Goal: Information Seeking & Learning: Learn about a topic

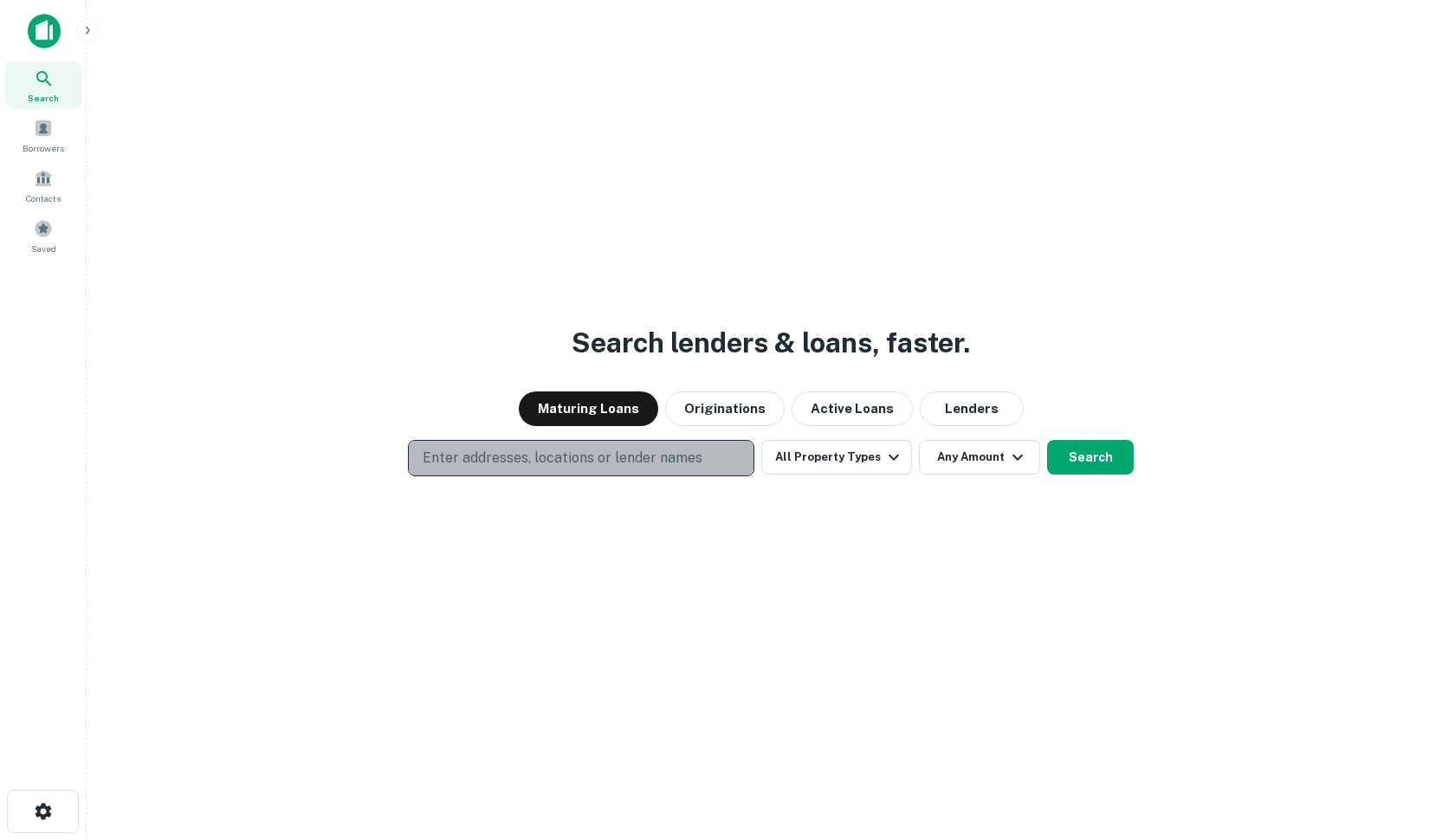
click at [490, 456] on p "Enter addresses, locations or lender names" at bounding box center [563, 458] width 279 height 21
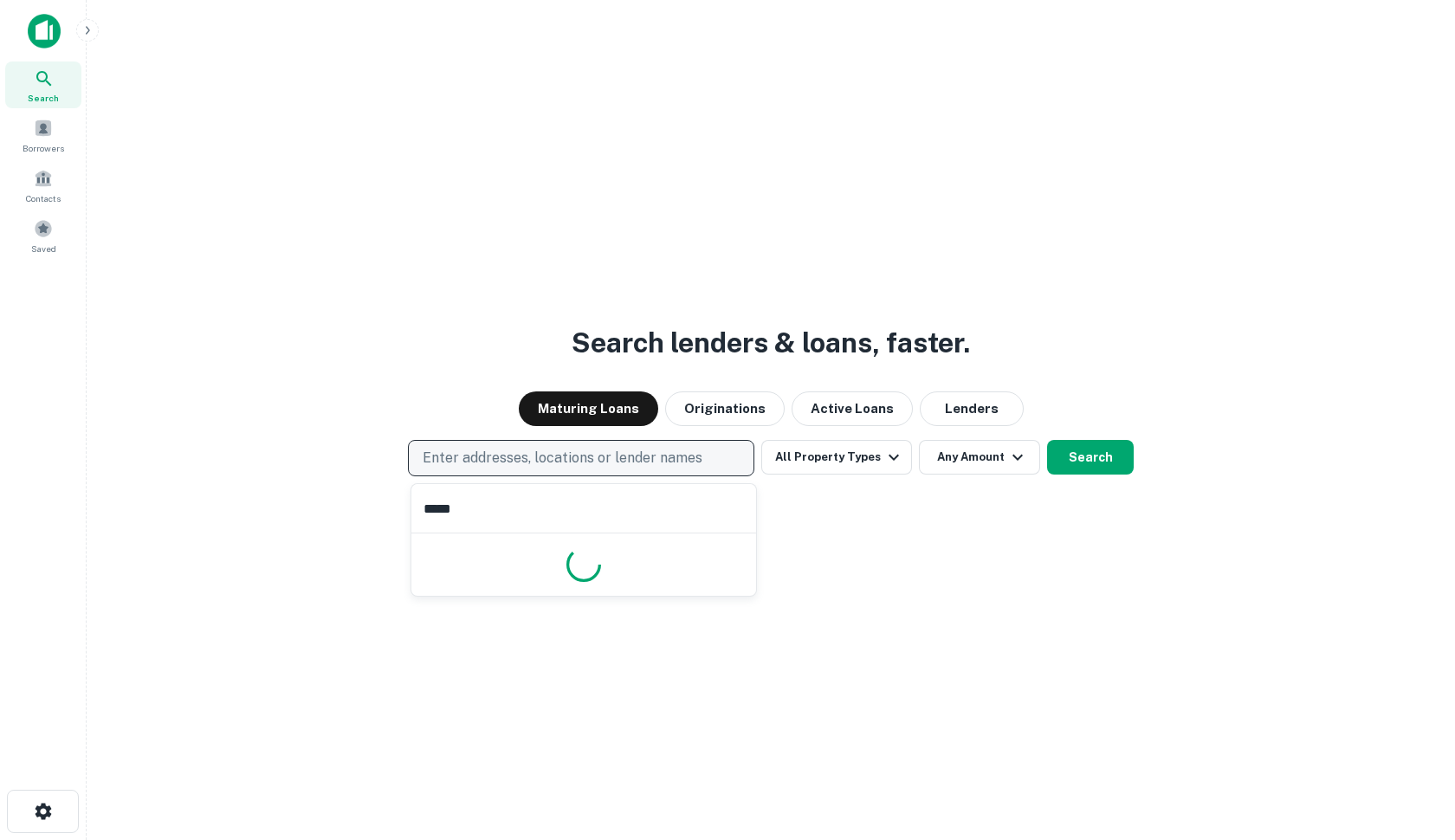
type input "******"
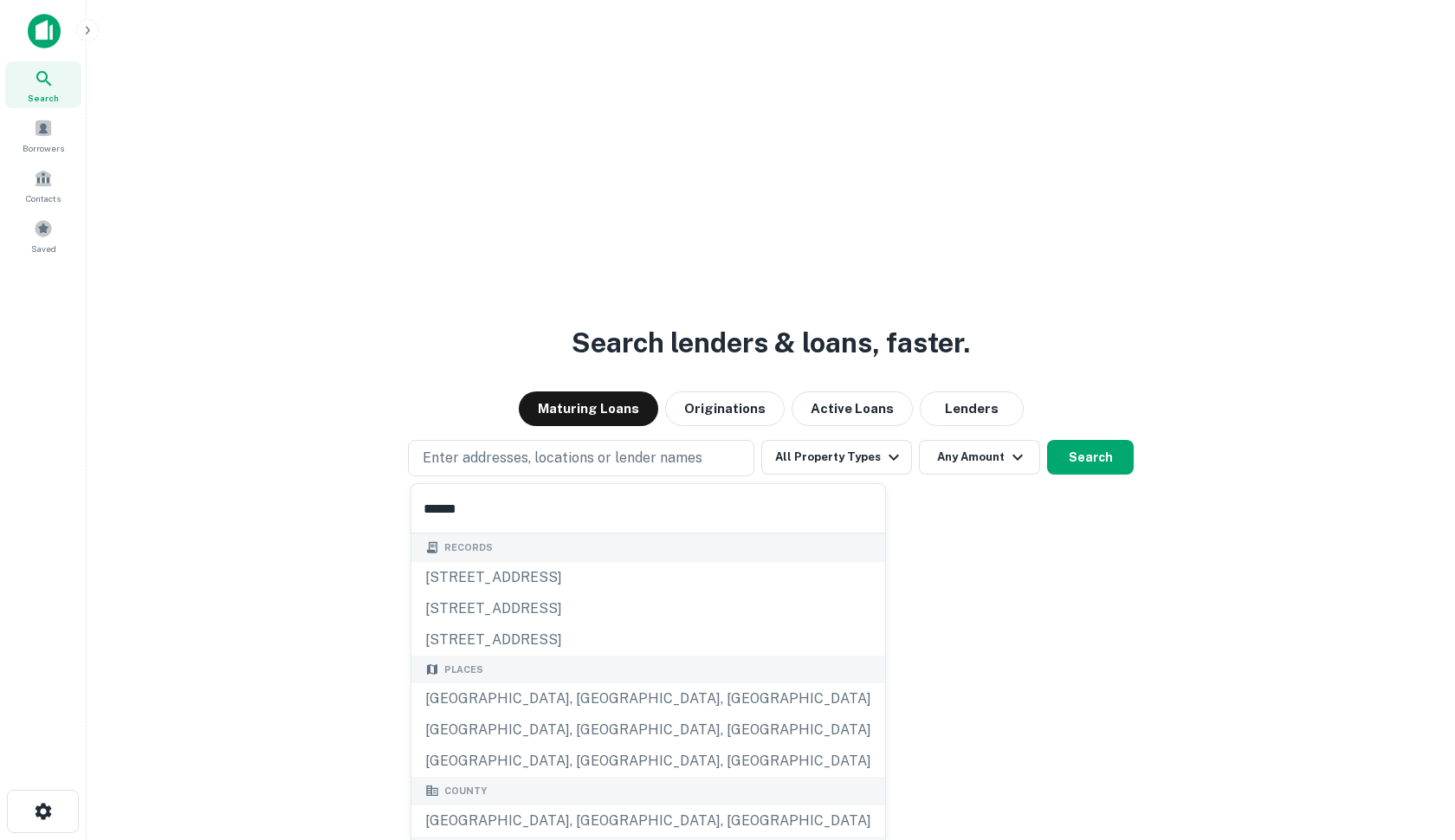
click at [483, 507] on input "******" at bounding box center [648, 508] width 474 height 49
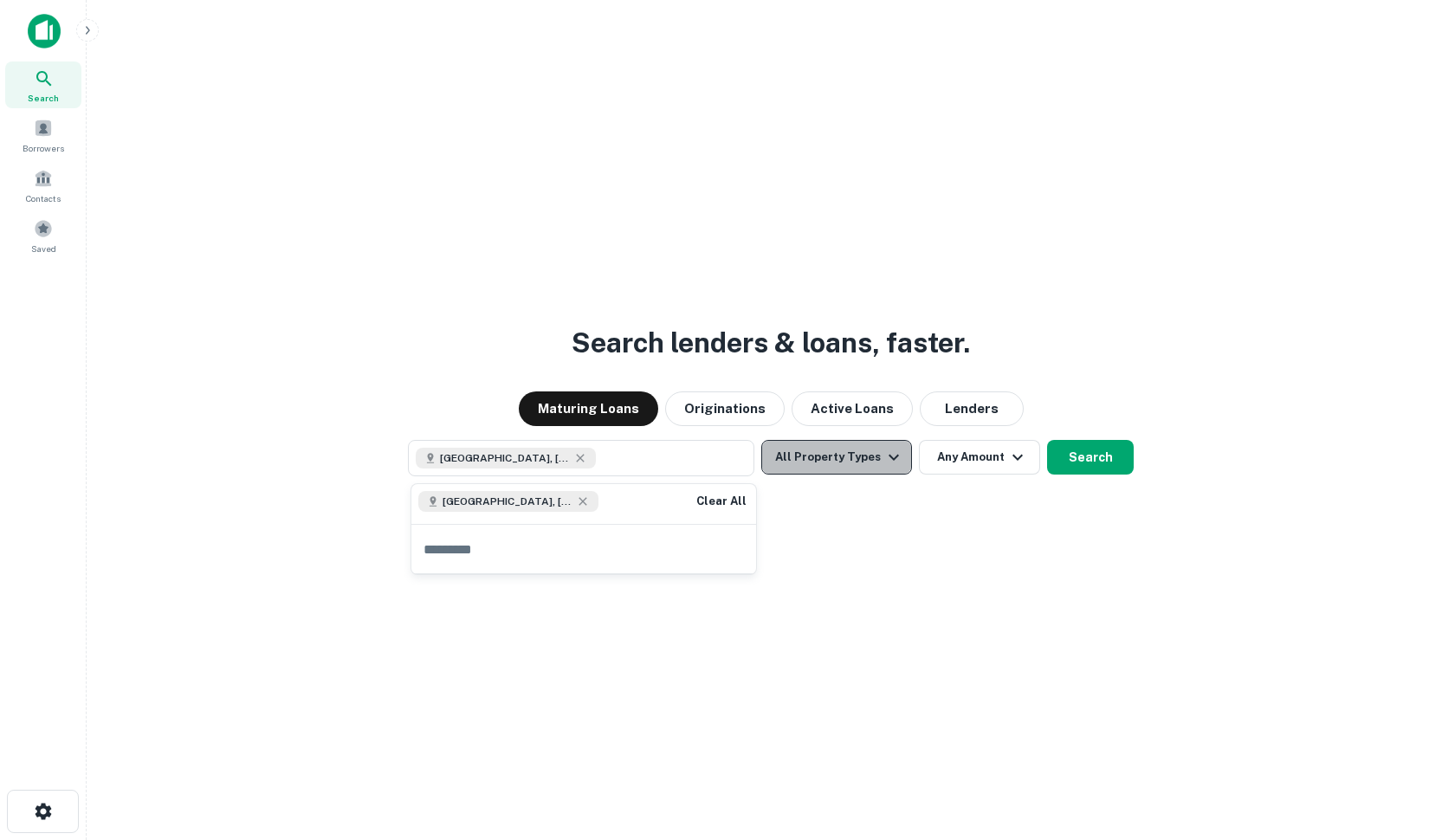
click at [898, 459] on icon "button" at bounding box center [893, 457] width 21 height 21
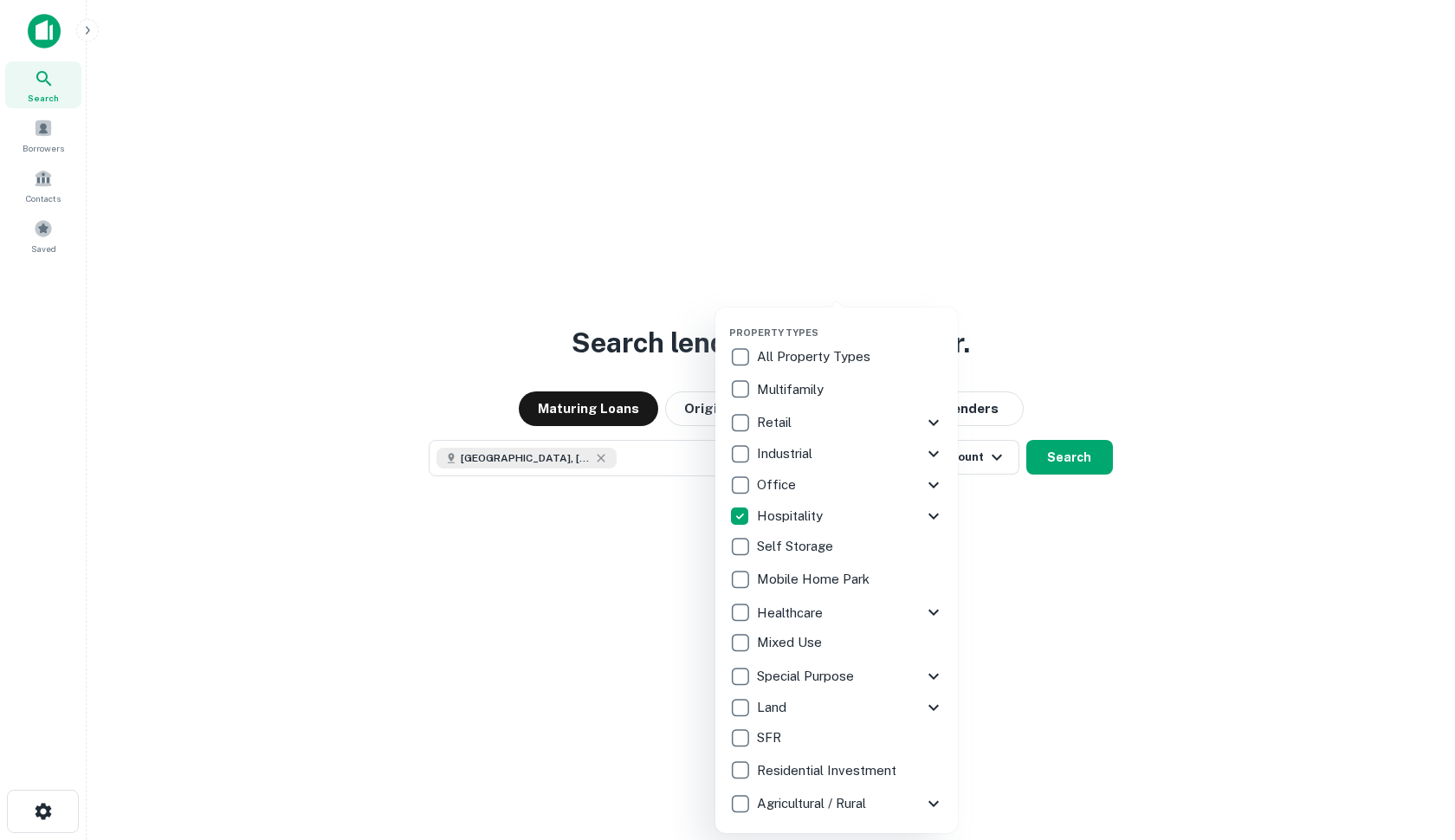
click at [1097, 520] on div at bounding box center [728, 420] width 1455 height 840
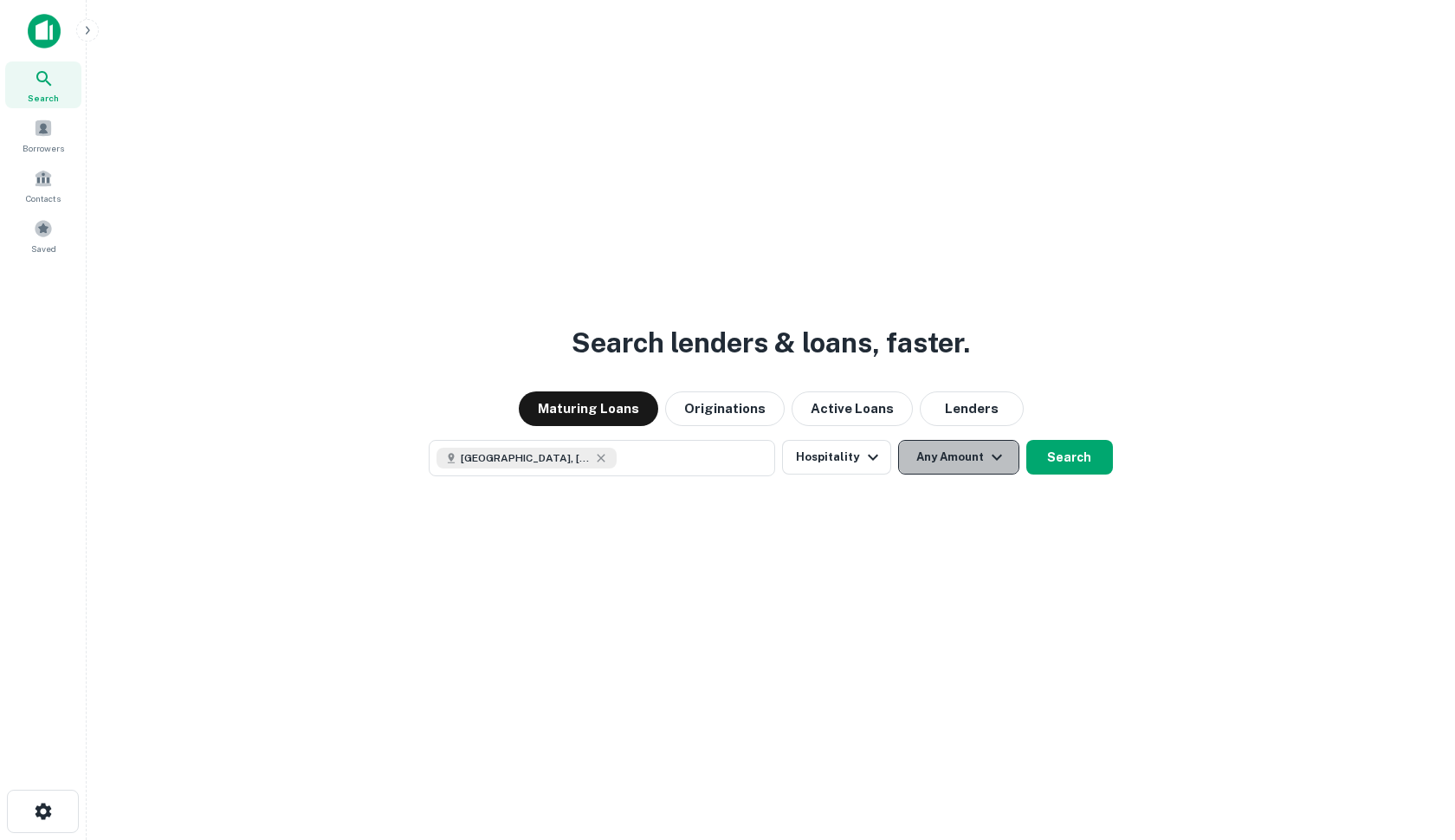
click at [953, 455] on button "Any Amount" at bounding box center [959, 457] width 122 height 35
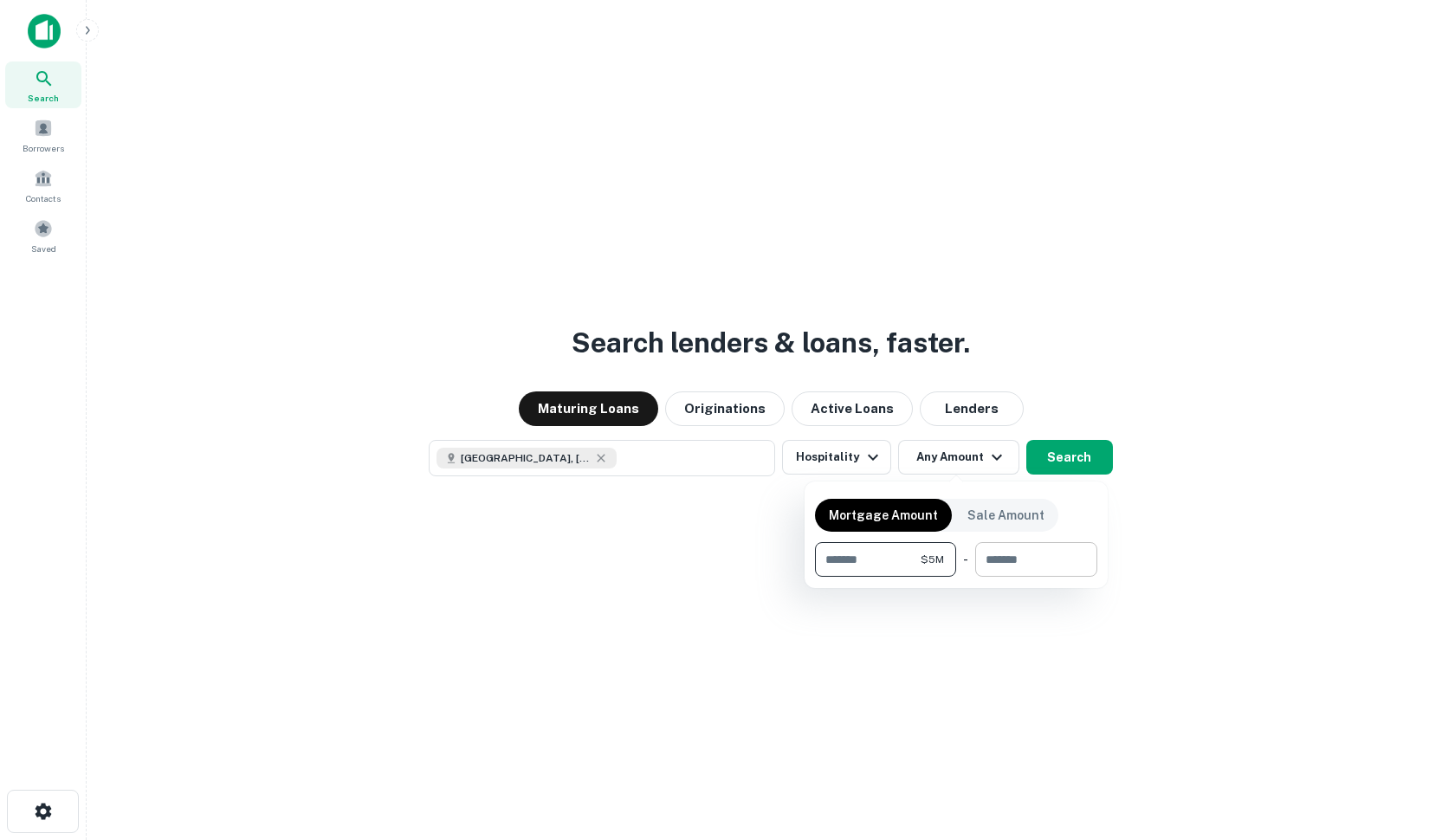
type input "*******"
click at [1045, 557] on input "number" at bounding box center [1030, 559] width 110 height 35
type input "********"
click at [1293, 730] on div at bounding box center [728, 420] width 1455 height 840
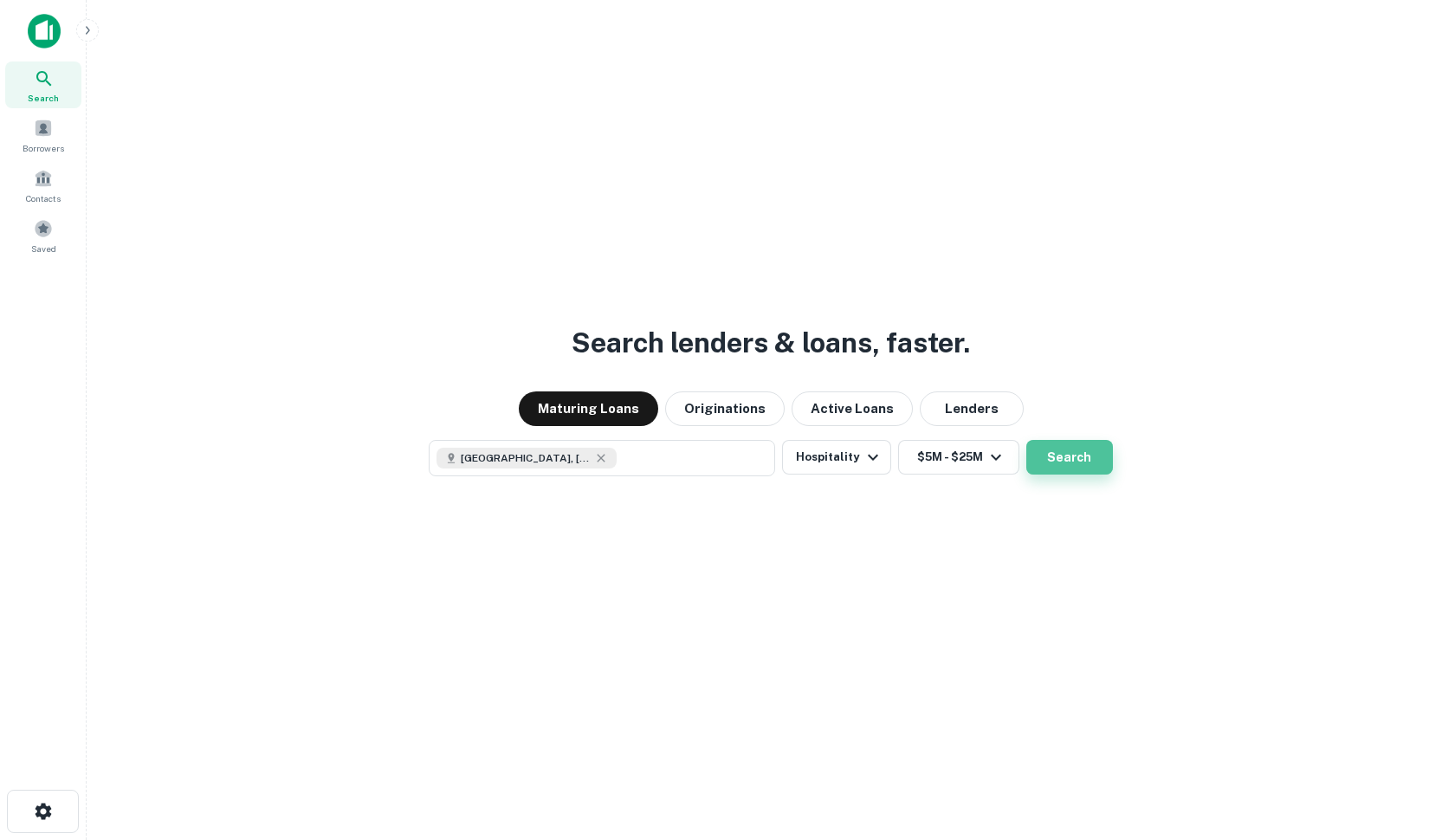
click at [1071, 457] on button "Search" at bounding box center [1070, 457] width 87 height 35
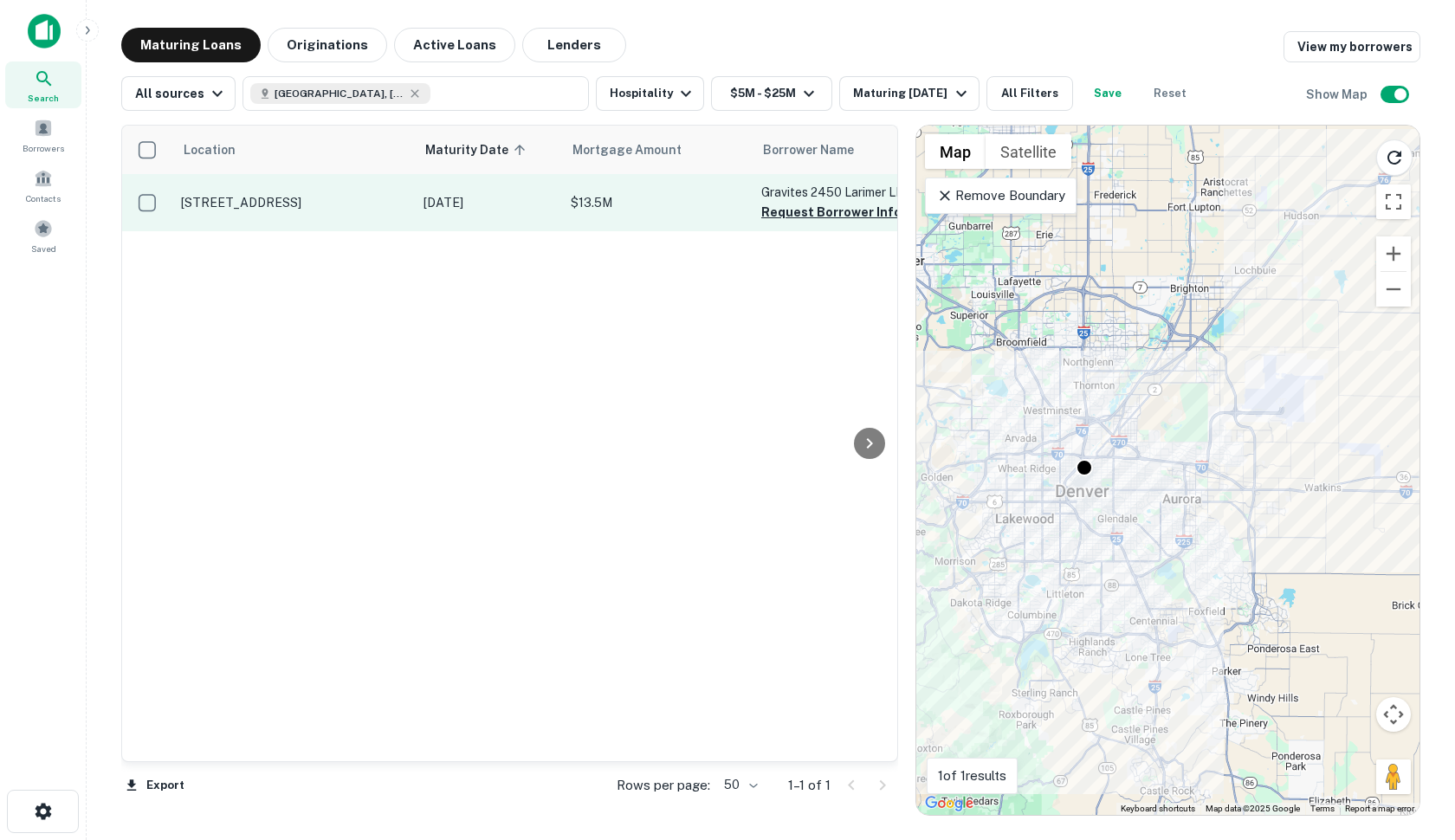
click at [302, 206] on p "1280 25th St Denver, CO 80205" at bounding box center [293, 203] width 226 height 16
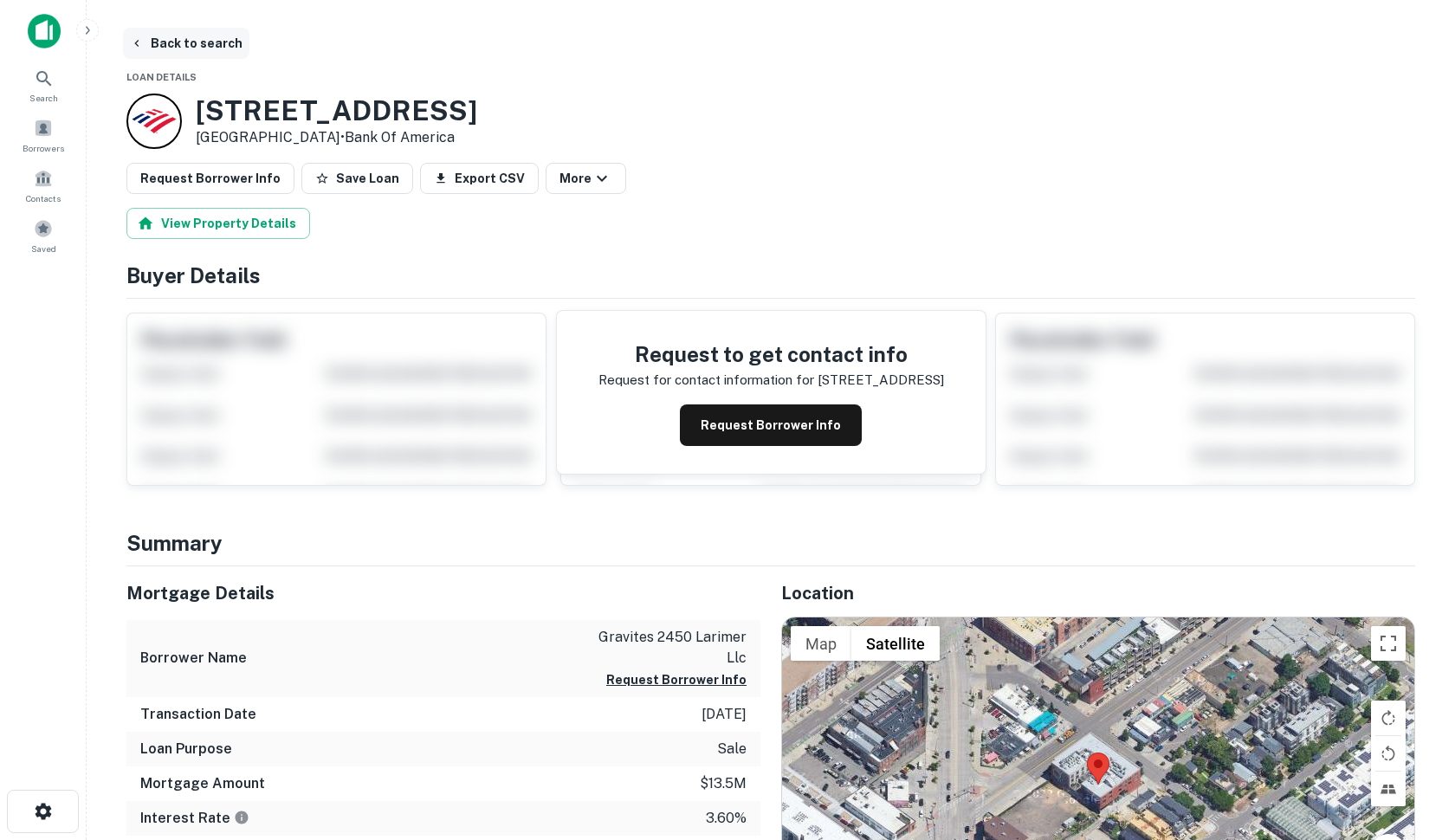
click at [181, 40] on button "Back to search" at bounding box center [186, 43] width 127 height 31
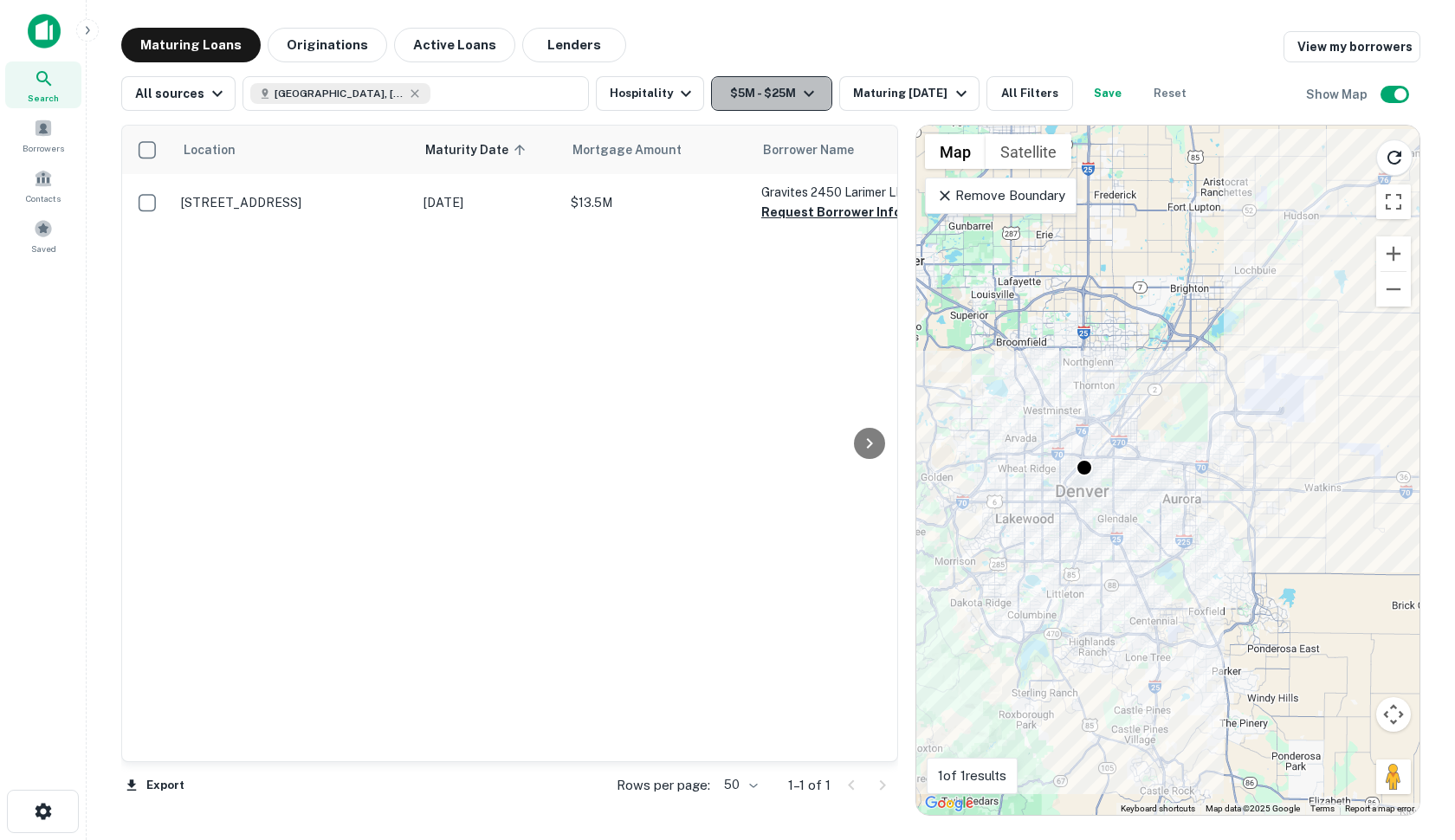
click at [805, 90] on icon "button" at bounding box center [808, 93] width 21 height 21
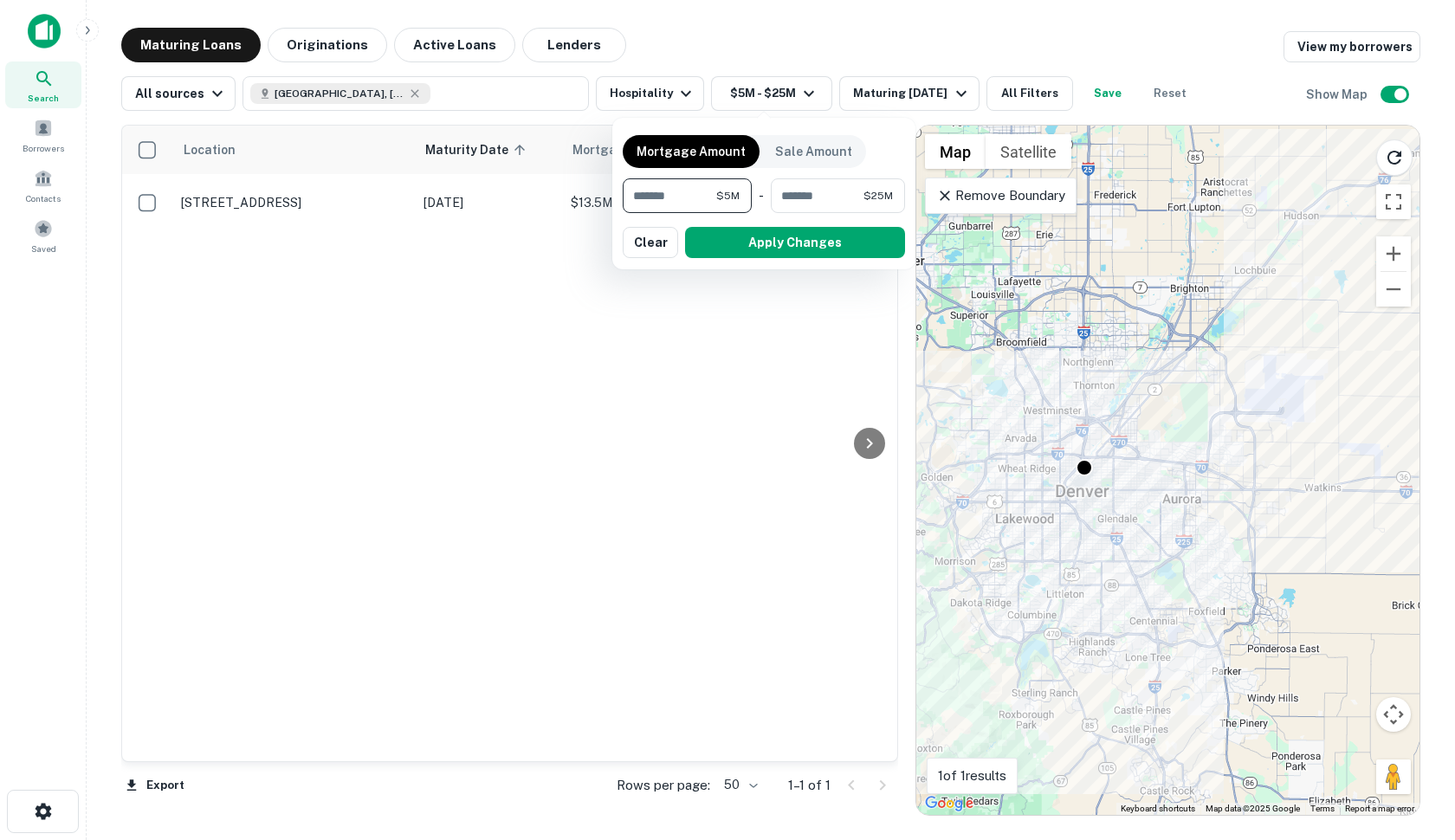
drag, startPoint x: 711, startPoint y: 198, endPoint x: 559, endPoint y: 195, distance: 152.0
click at [559, 195] on div "Mortgage Amount Sale Amount ******* $5M ​ - ******** $25M ​ Apply Changes Clear" at bounding box center [728, 420] width 1455 height 840
click at [659, 244] on button "Clear" at bounding box center [651, 241] width 56 height 31
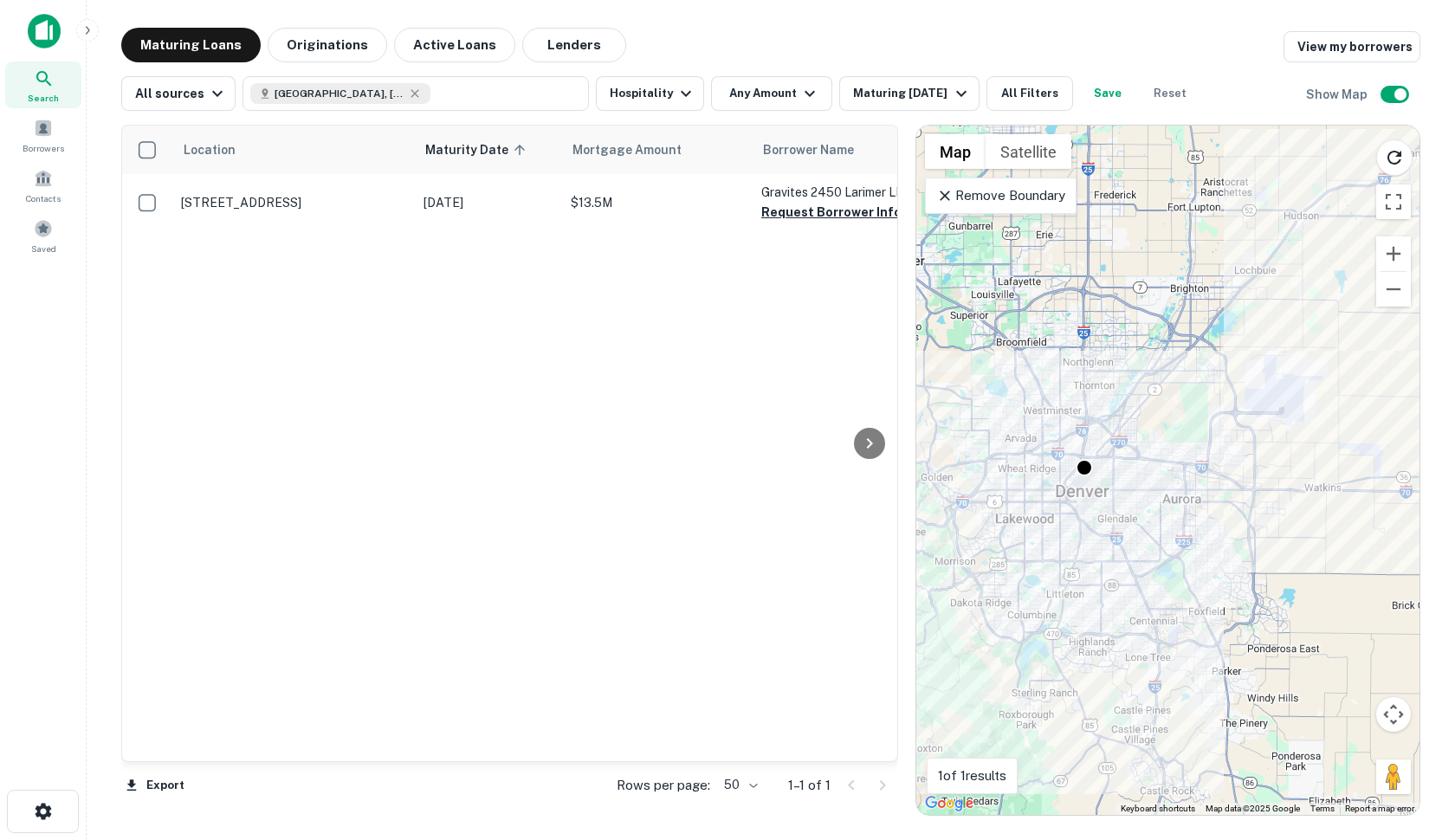
click at [681, 278] on div "Location Maturity Date sorted ascending Mortgage Amount Borrower Name Lender Pu…" at bounding box center [509, 443] width 775 height 635
click at [365, 365] on div "Location Maturity Date sorted ascending Mortgage Amount Borrower Name Lender Pu…" at bounding box center [509, 443] width 775 height 635
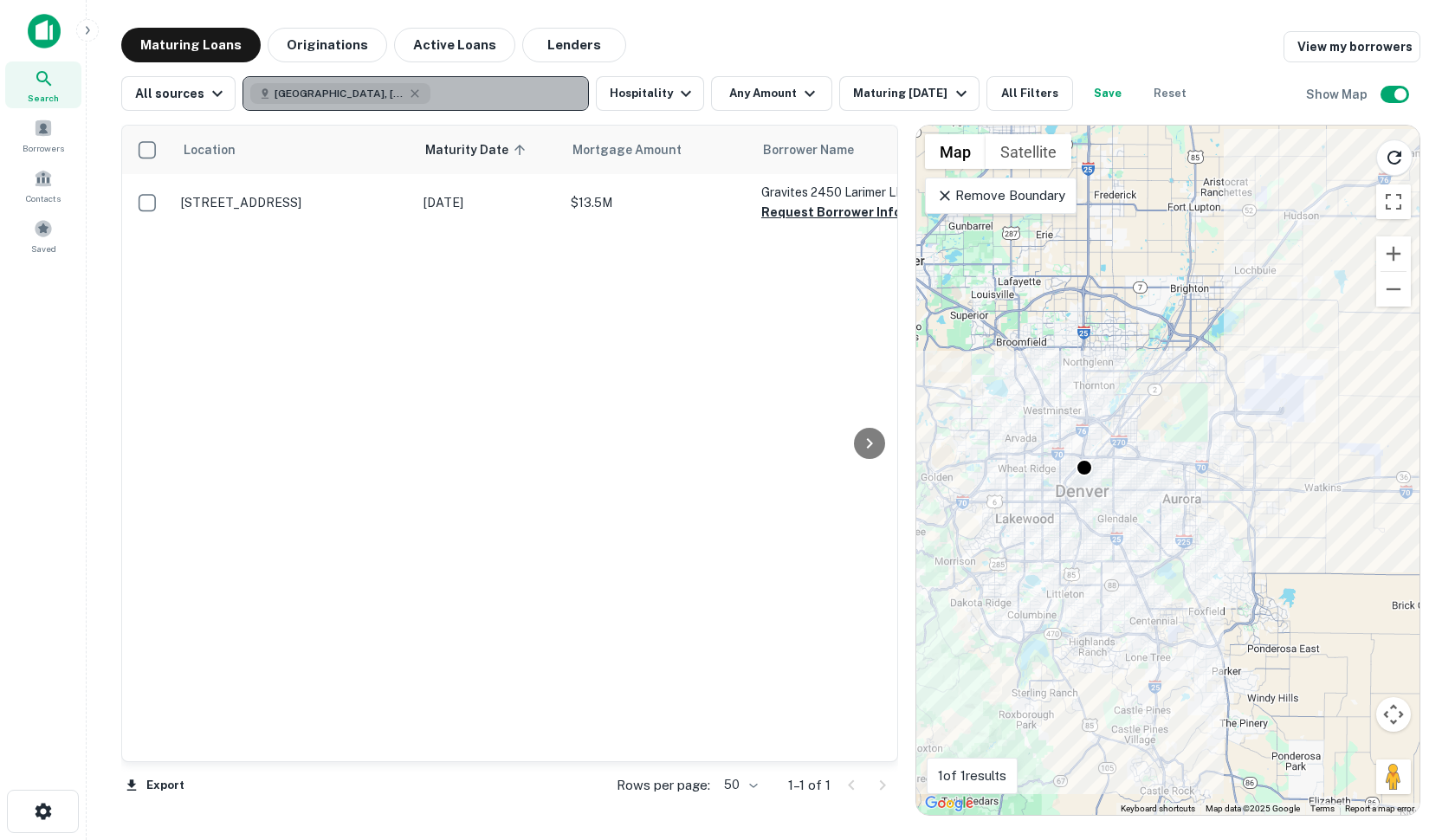
click at [468, 100] on button "Denver, CO, USA" at bounding box center [415, 93] width 346 height 35
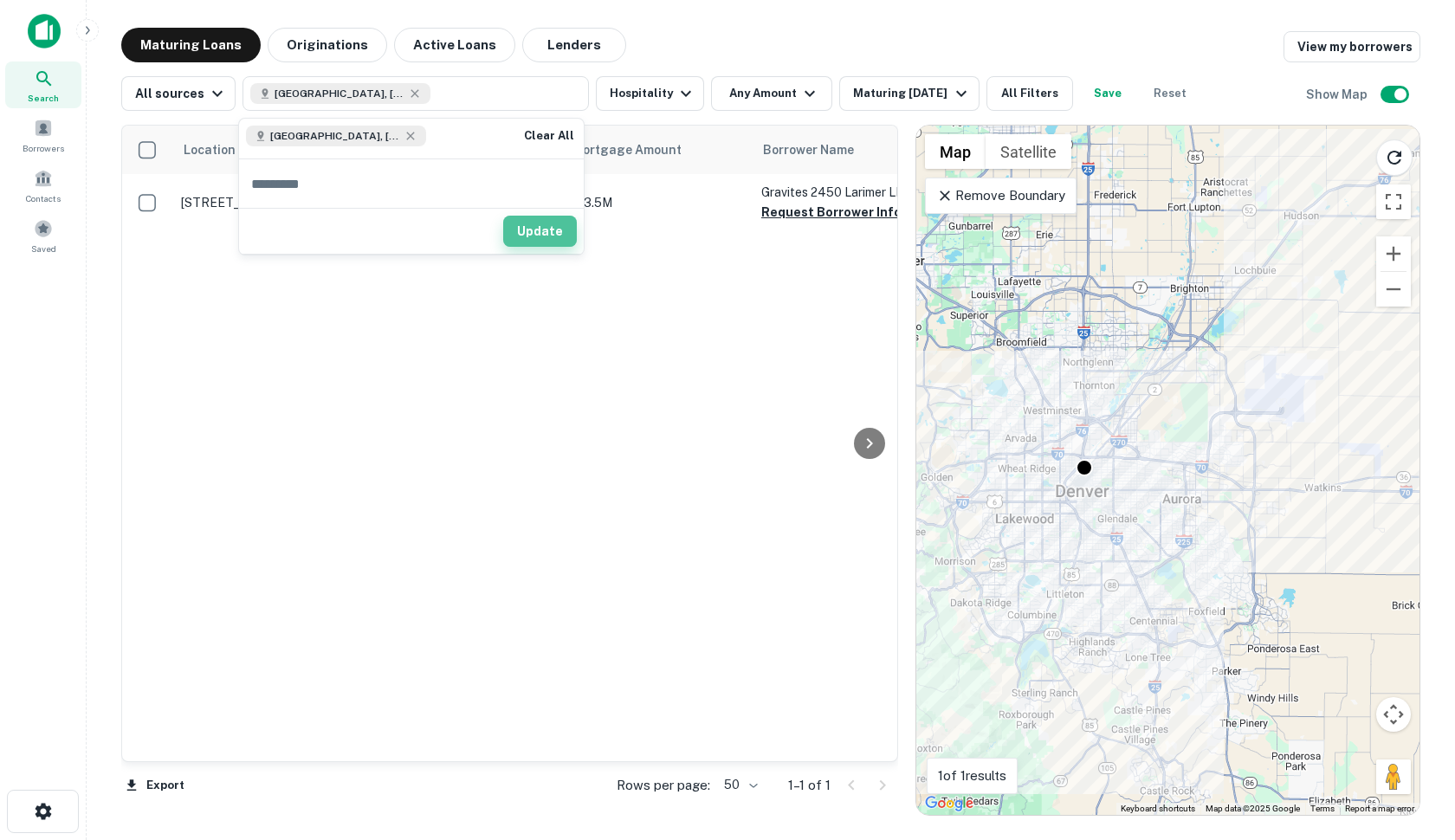
click at [547, 235] on button "Update" at bounding box center [540, 230] width 74 height 31
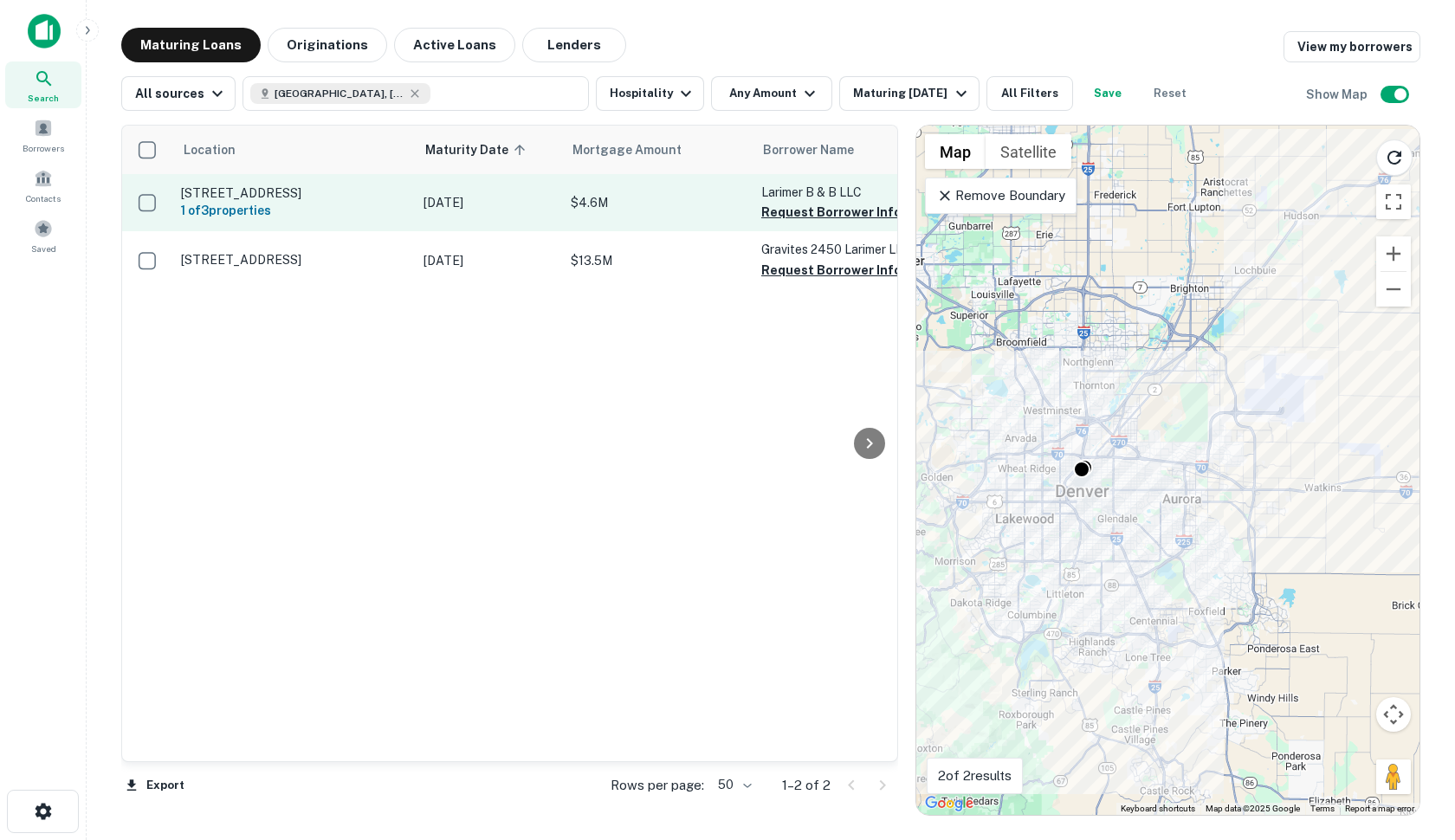
click at [305, 192] on p "2109 Larimer St Denver, CO 80205" at bounding box center [293, 194] width 226 height 16
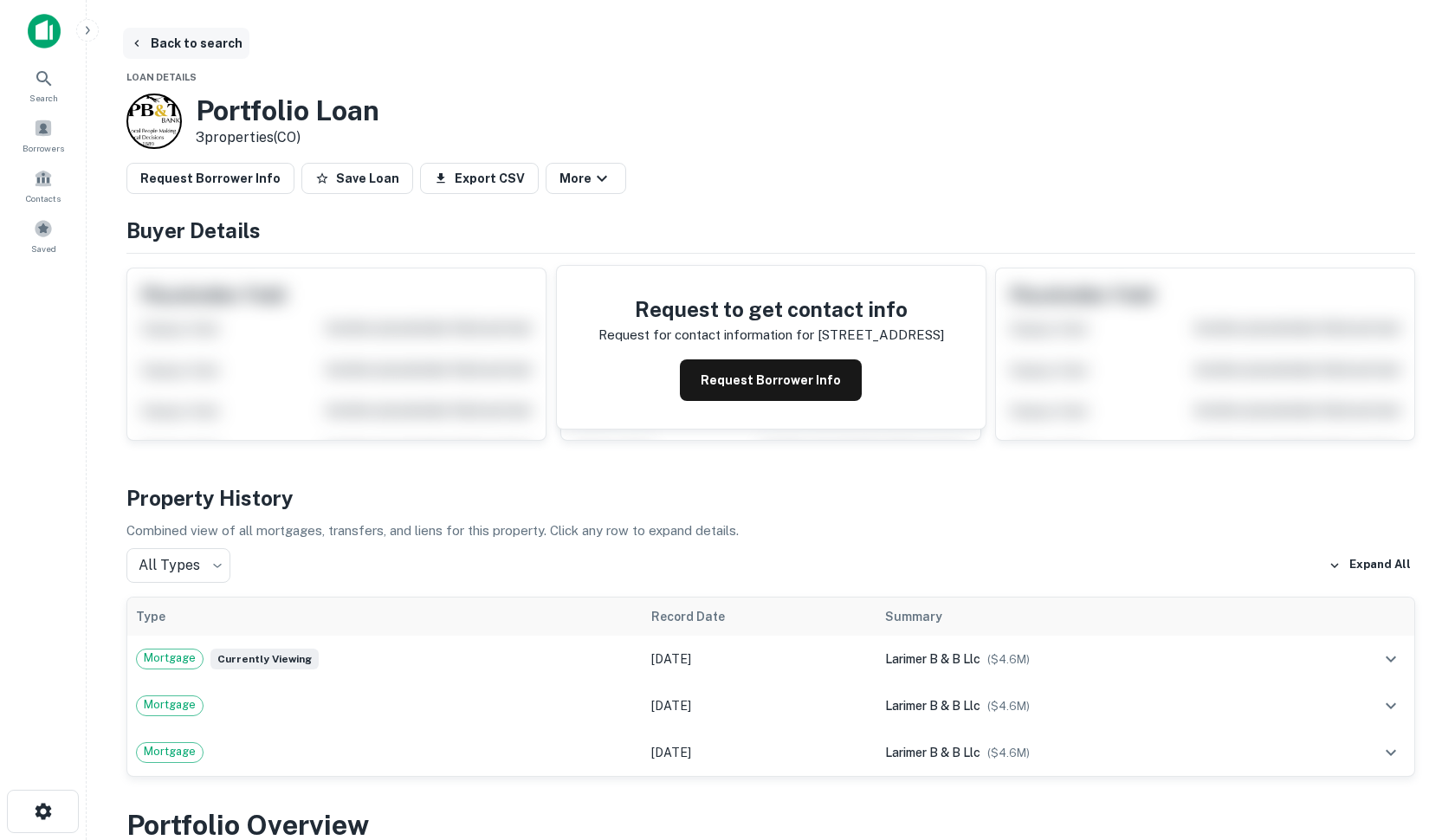
click at [136, 43] on icon "button" at bounding box center [137, 43] width 4 height 7
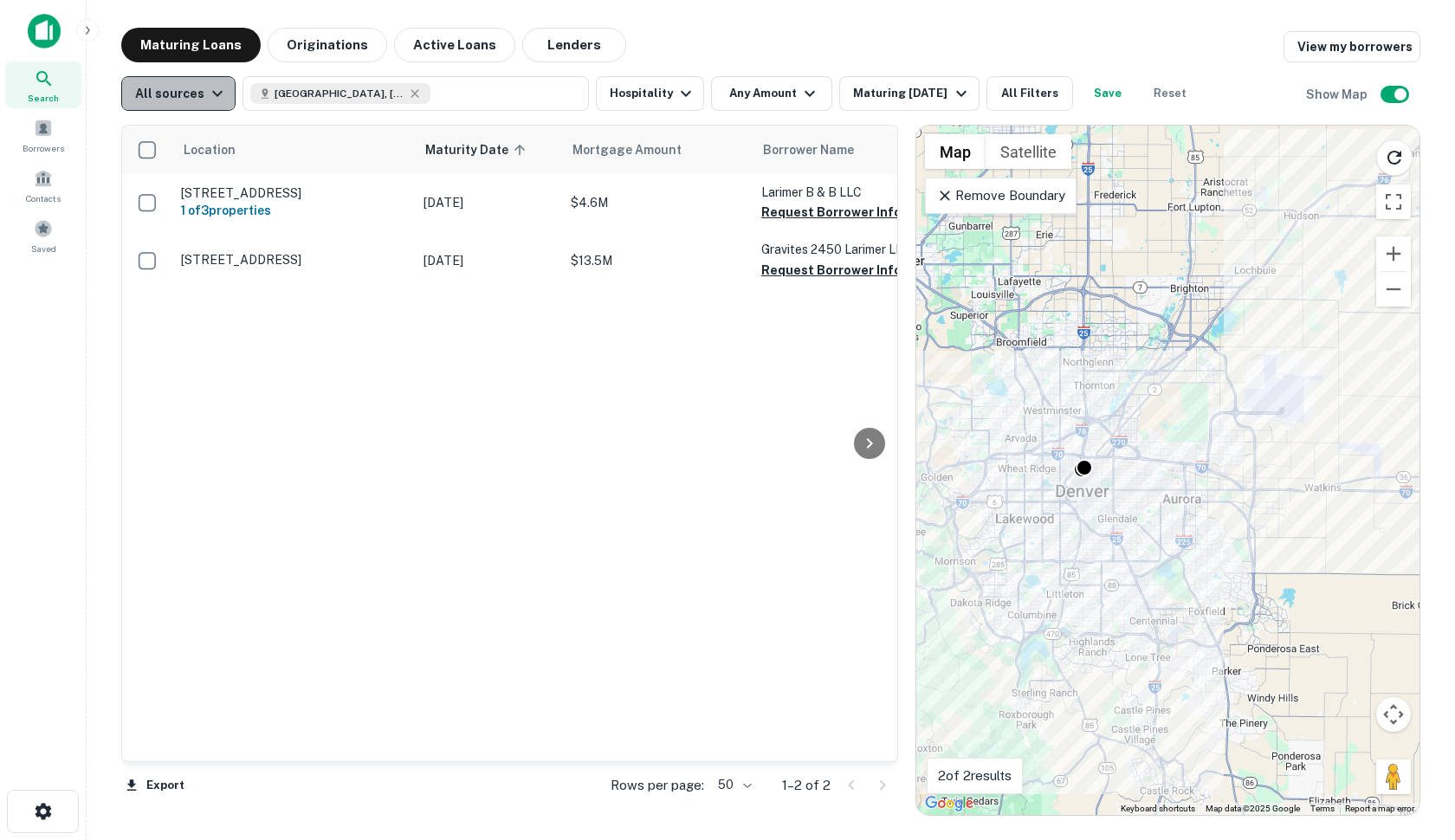
click at [207, 93] on icon "button" at bounding box center [217, 93] width 21 height 21
click at [205, 93] on div at bounding box center [728, 420] width 1455 height 840
click at [311, 47] on button "Originations" at bounding box center [327, 45] width 120 height 35
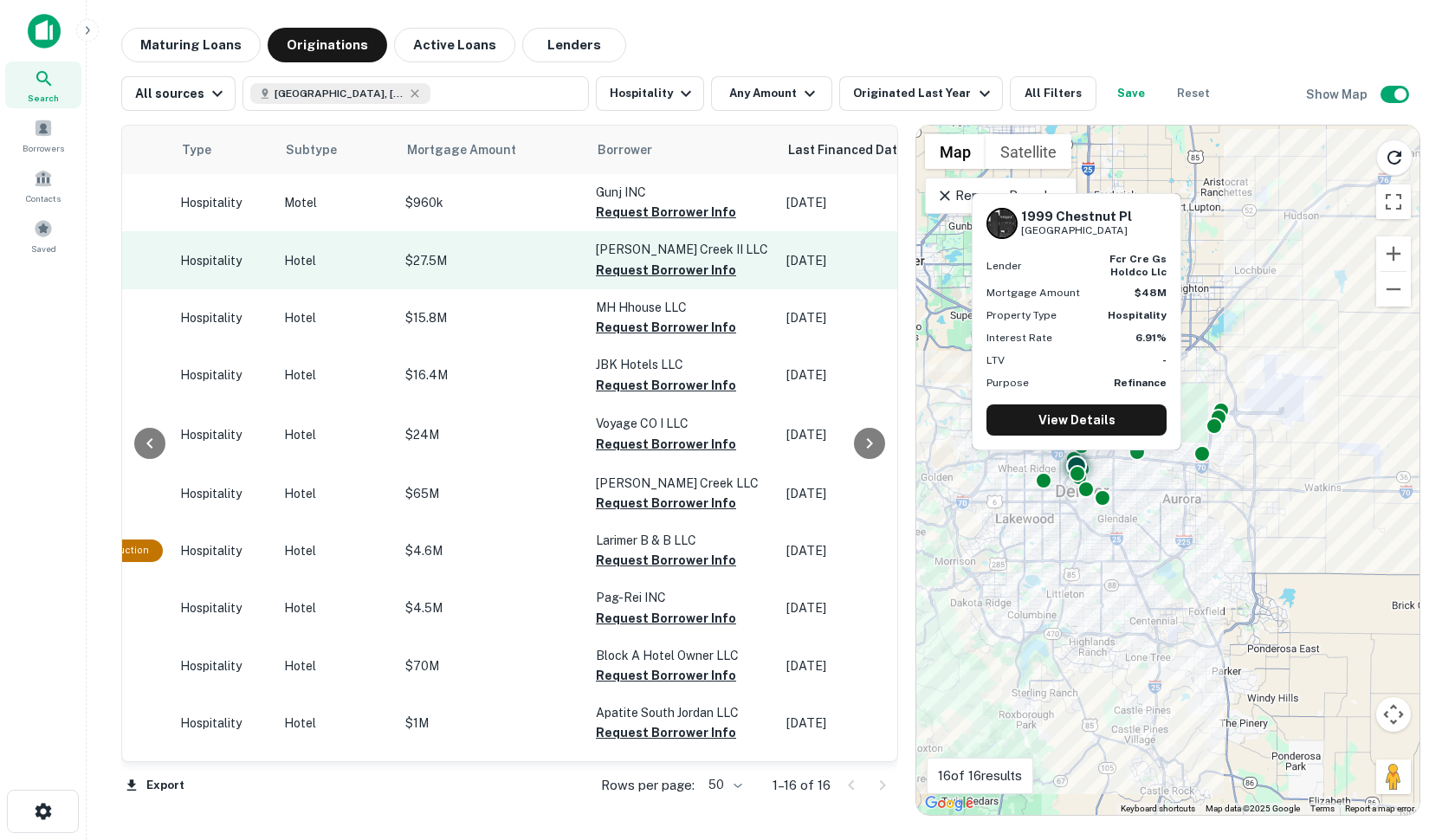
scroll to position [0, 704]
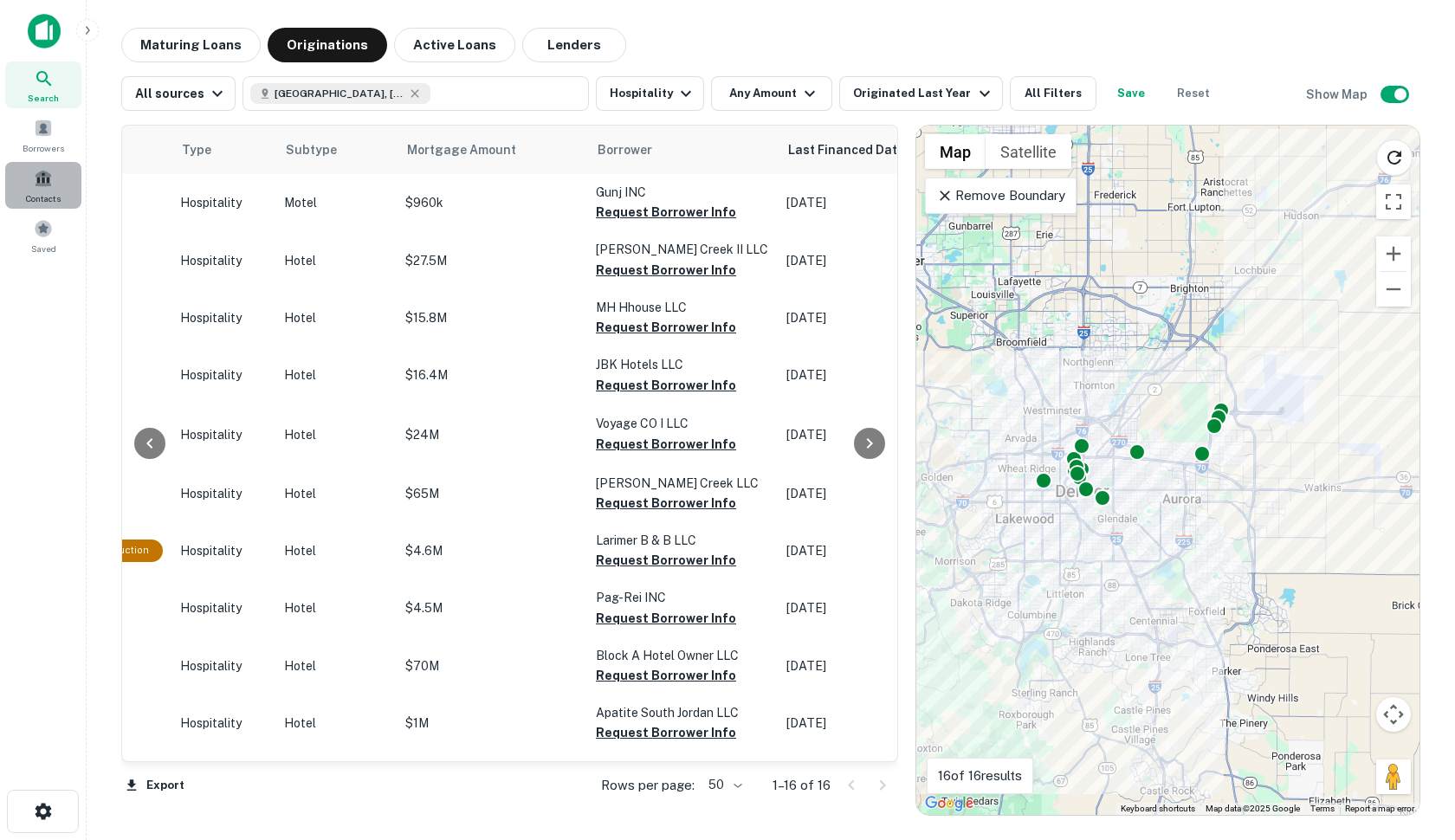
click at [45, 187] on span at bounding box center [43, 178] width 19 height 19
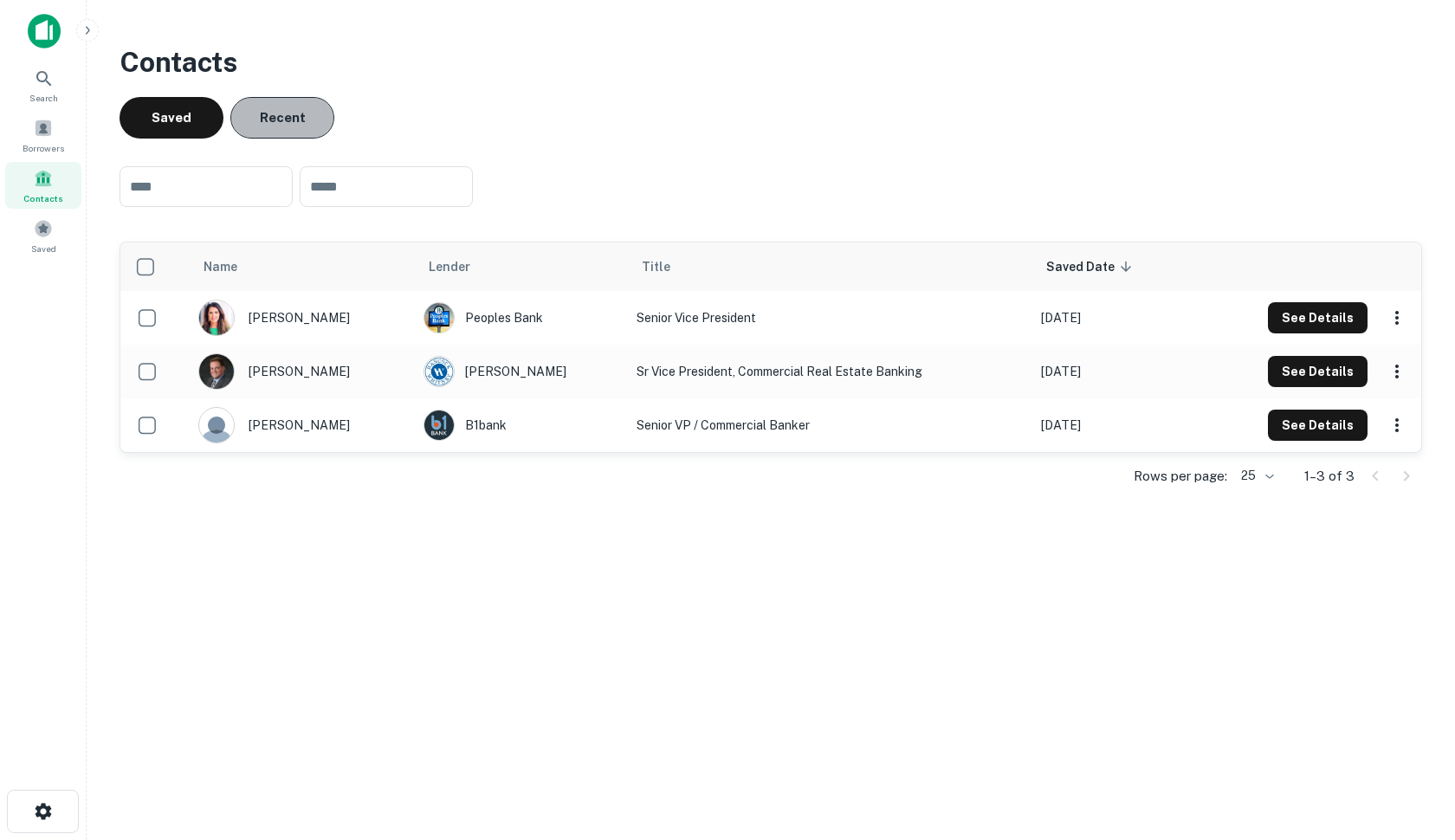
click at [275, 109] on button "Recent" at bounding box center [282, 118] width 104 height 42
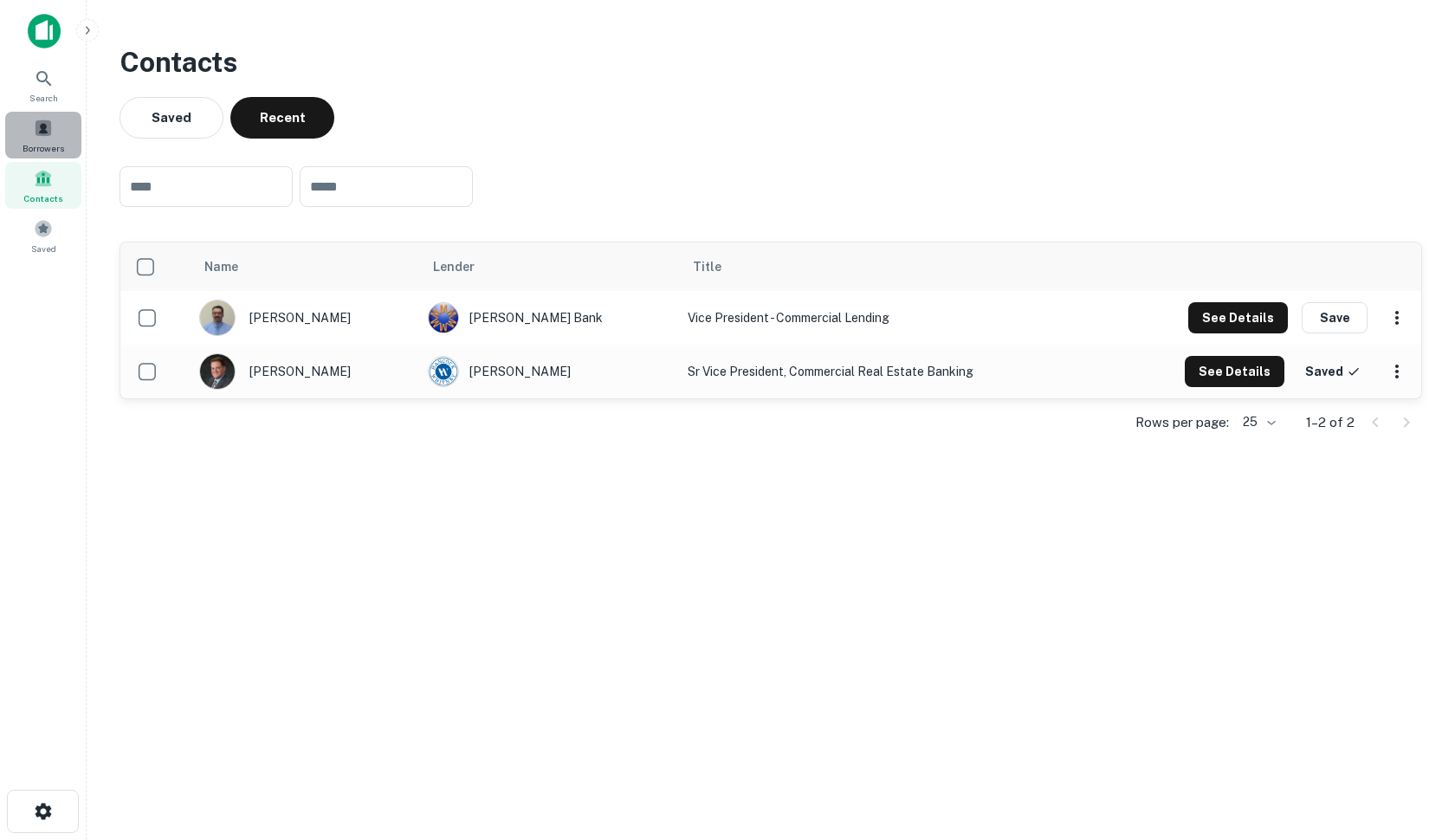
click at [35, 135] on span at bounding box center [43, 128] width 19 height 19
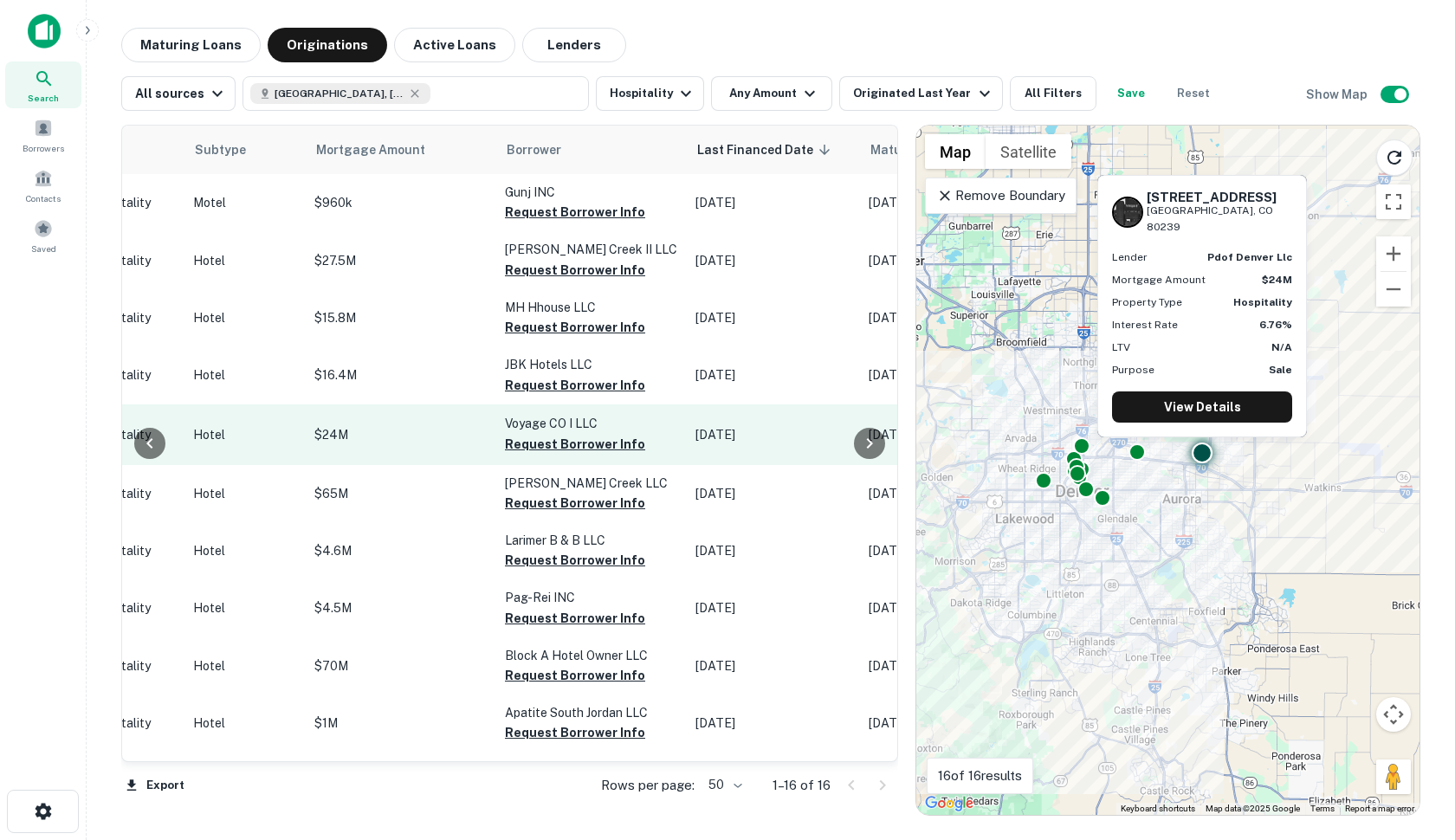
scroll to position [0, 796]
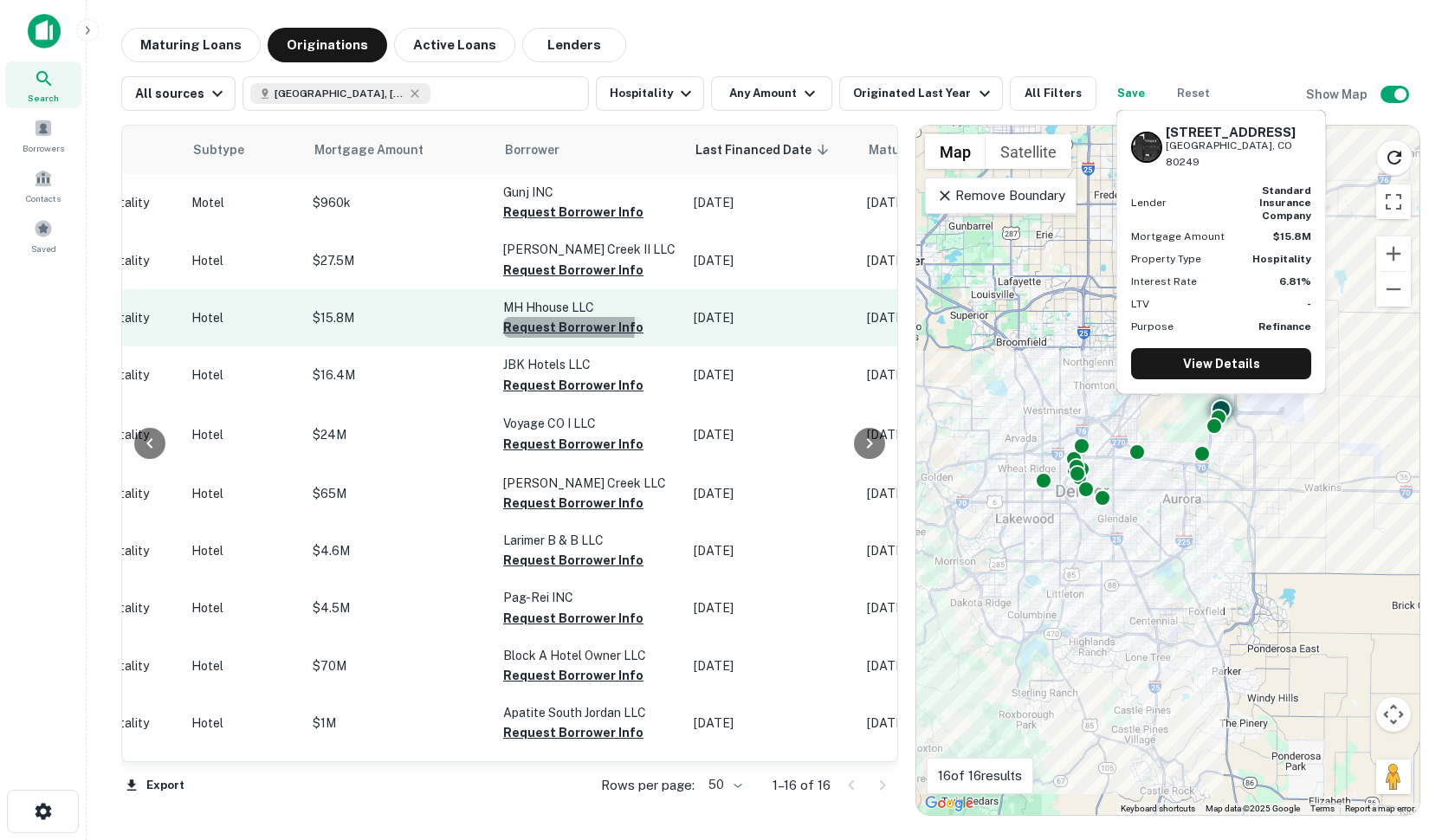
click at [509, 325] on button "Request Borrower Info" at bounding box center [573, 327] width 141 height 21
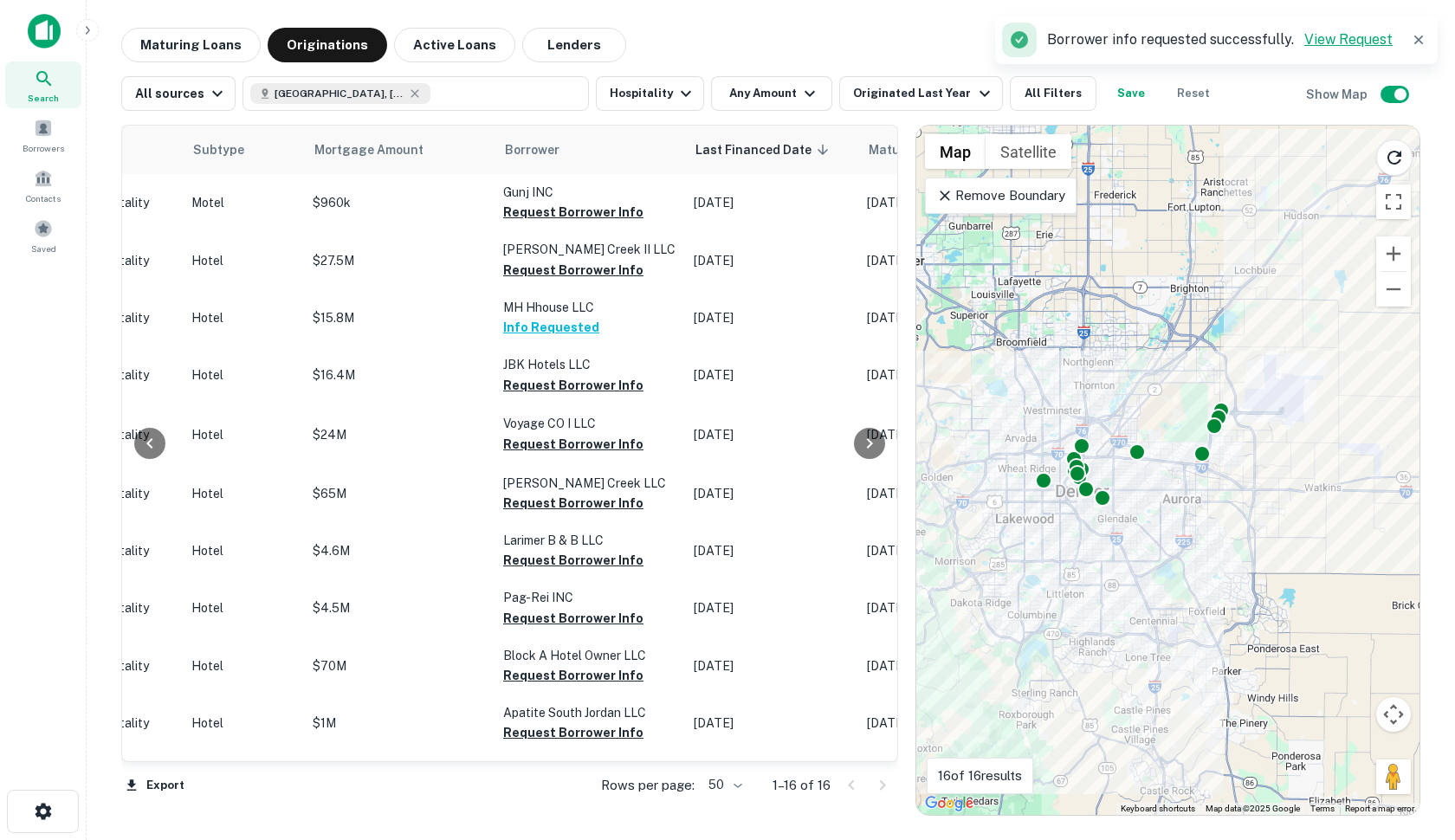
click at [1360, 38] on link "View Request" at bounding box center [1348, 39] width 89 height 16
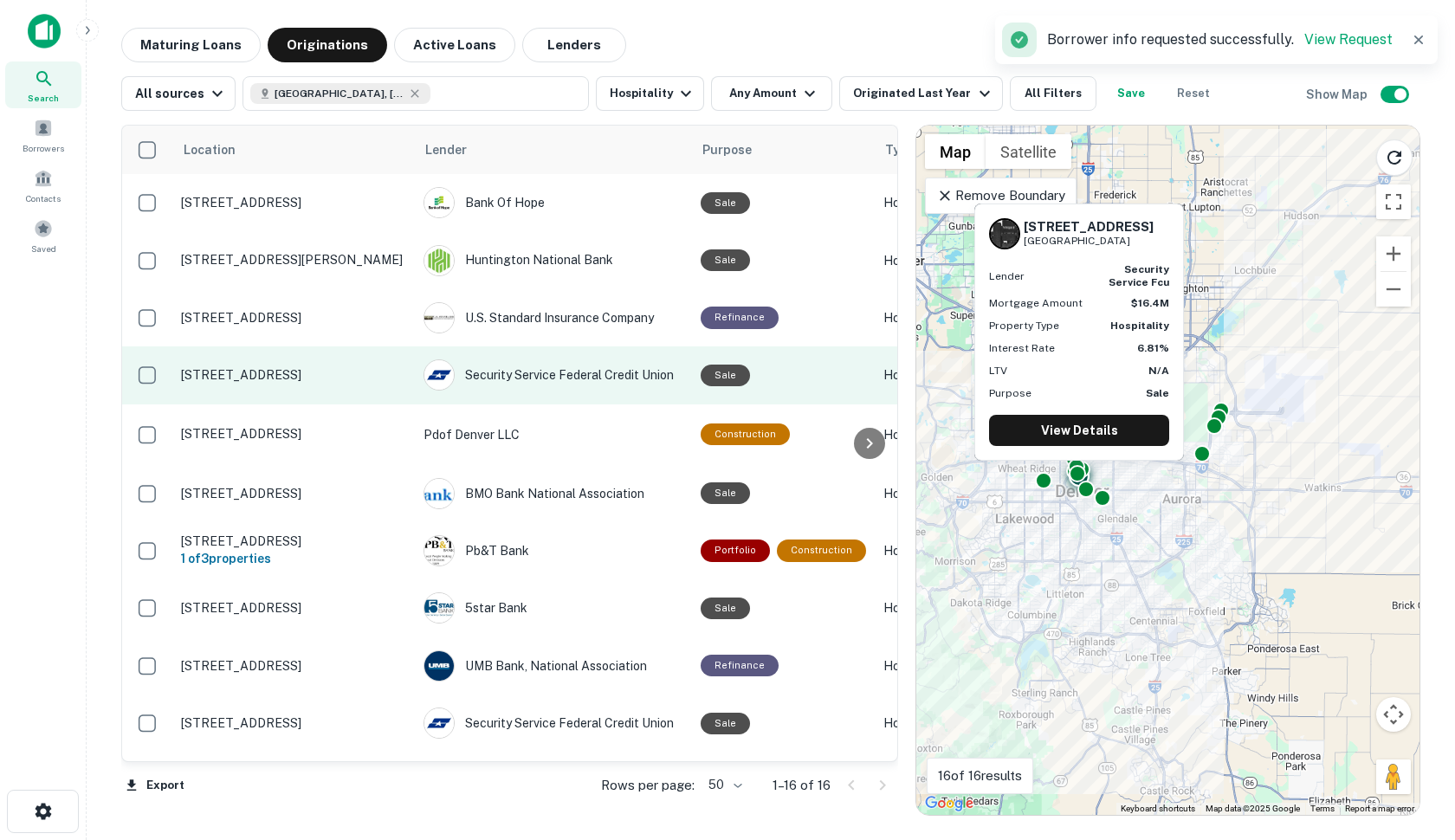
scroll to position [0, 0]
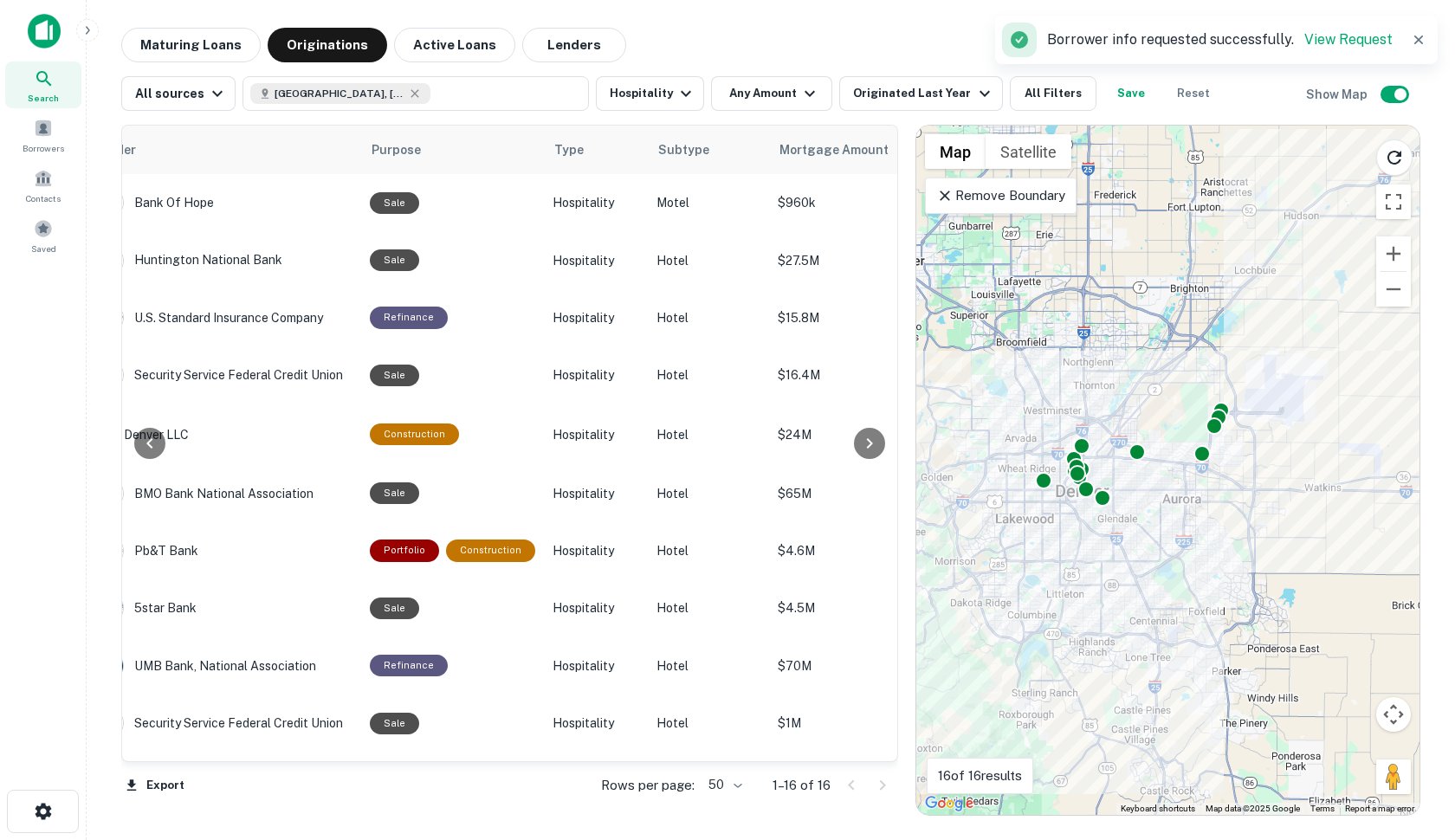
click at [46, 30] on img at bounding box center [44, 31] width 33 height 35
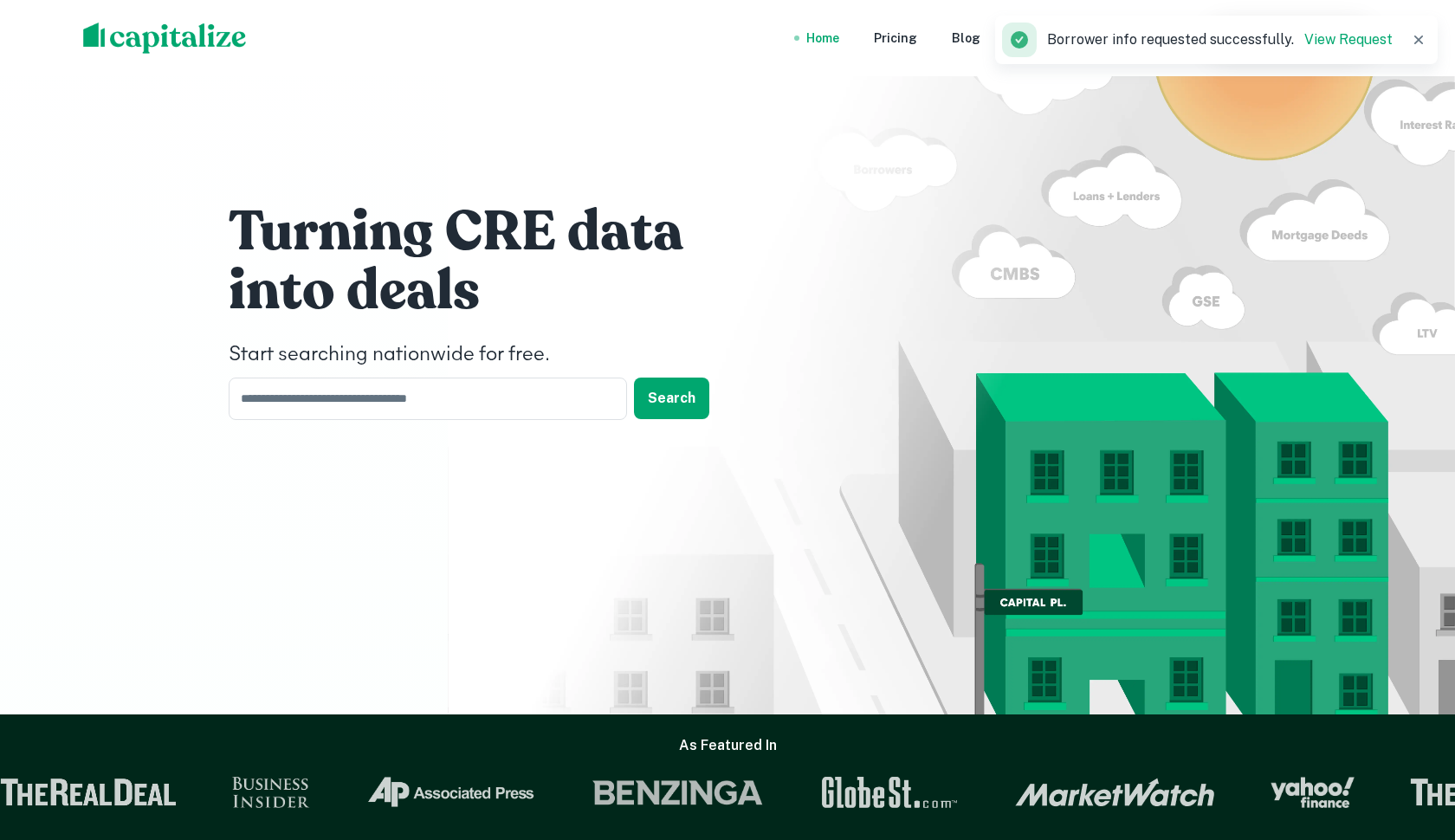
click at [1421, 38] on icon "button" at bounding box center [1418, 40] width 9 height 9
click at [1149, 38] on div "Dashboard" at bounding box center [1132, 38] width 67 height 19
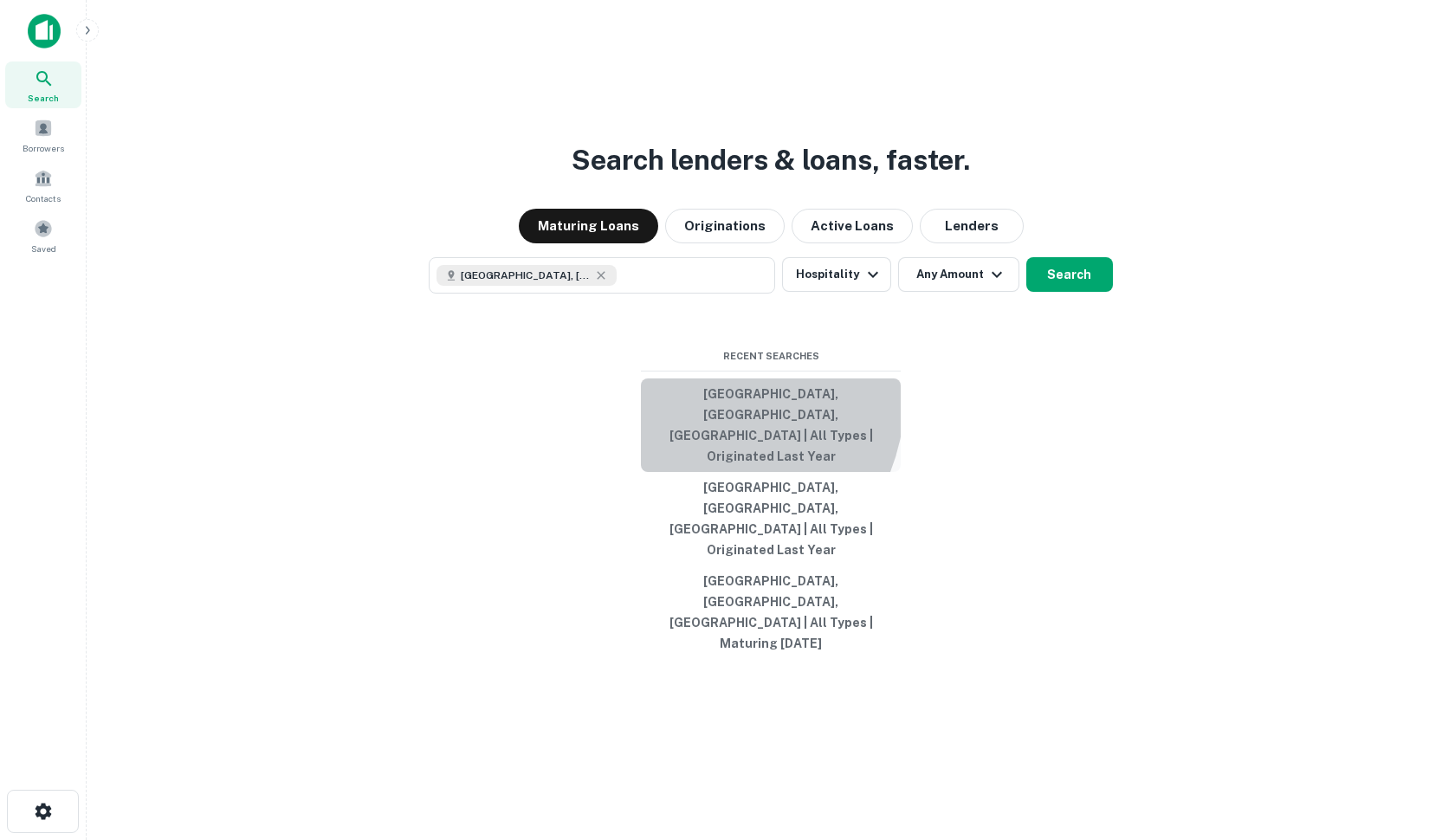
click at [693, 456] on button "Denver, CO, USA | All Types | Originated Last Year" at bounding box center [770, 425] width 259 height 94
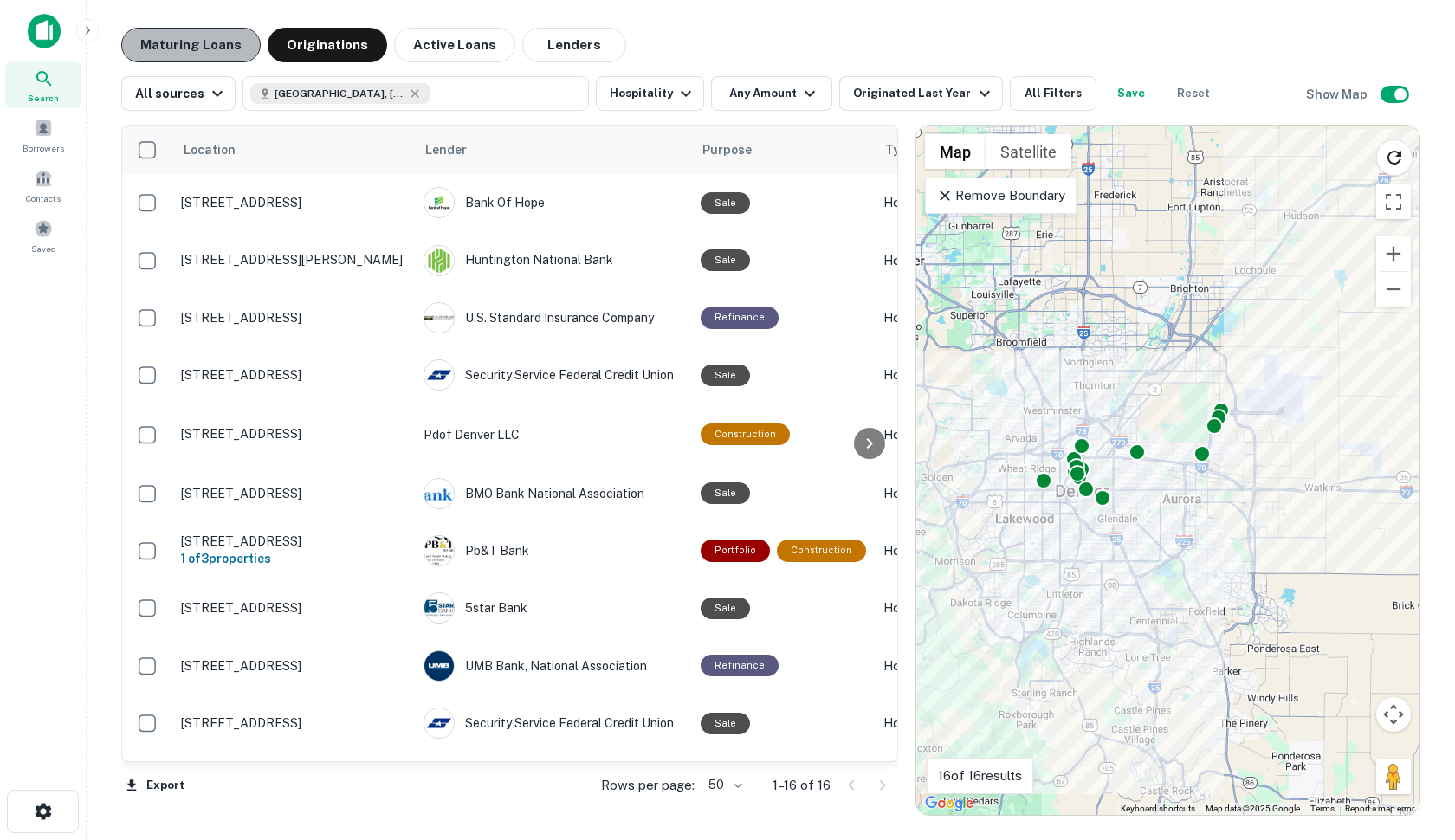
click at [232, 51] on button "Maturing Loans" at bounding box center [192, 45] width 140 height 35
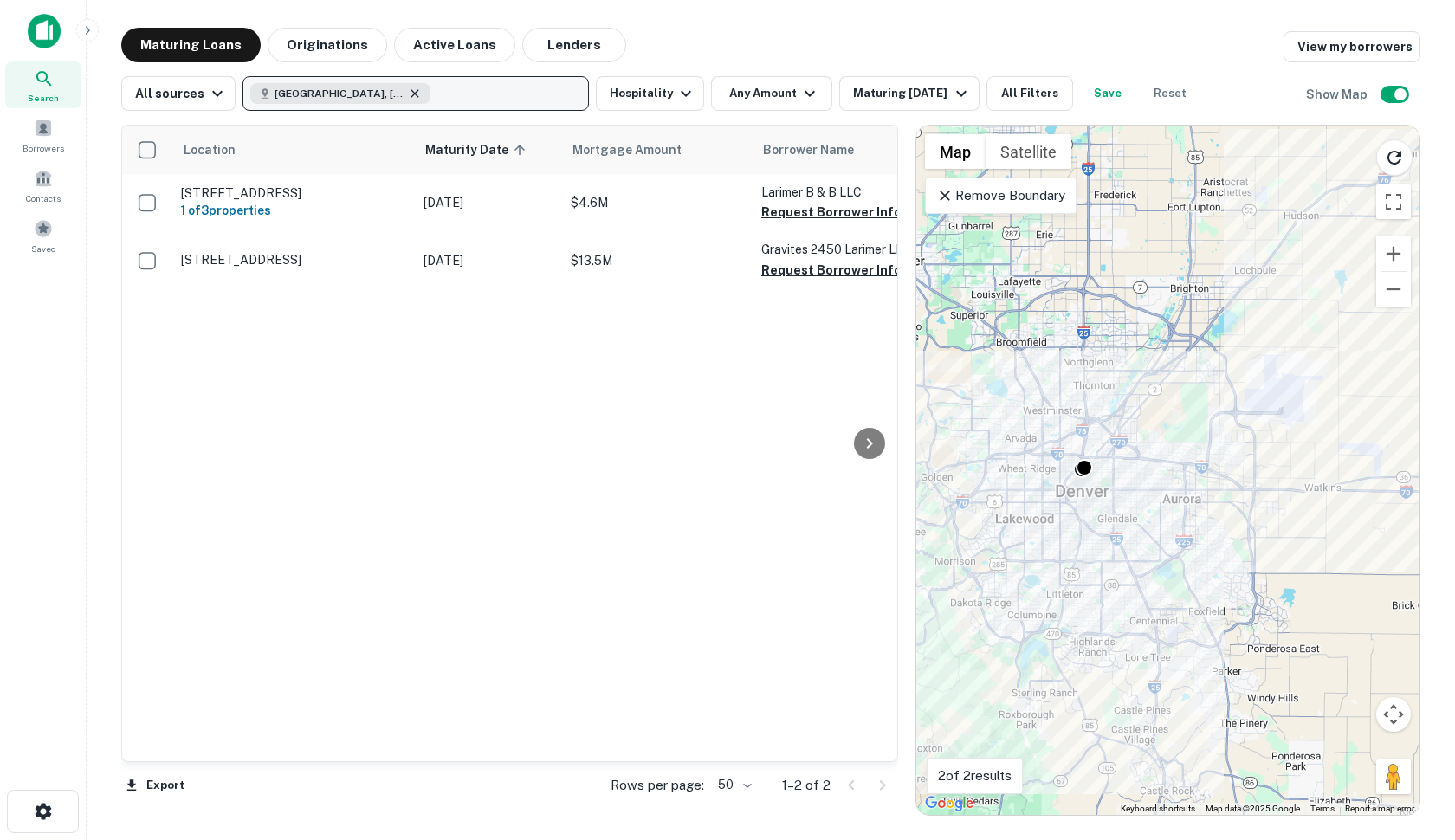
click at [408, 92] on icon "button" at bounding box center [415, 94] width 14 height 14
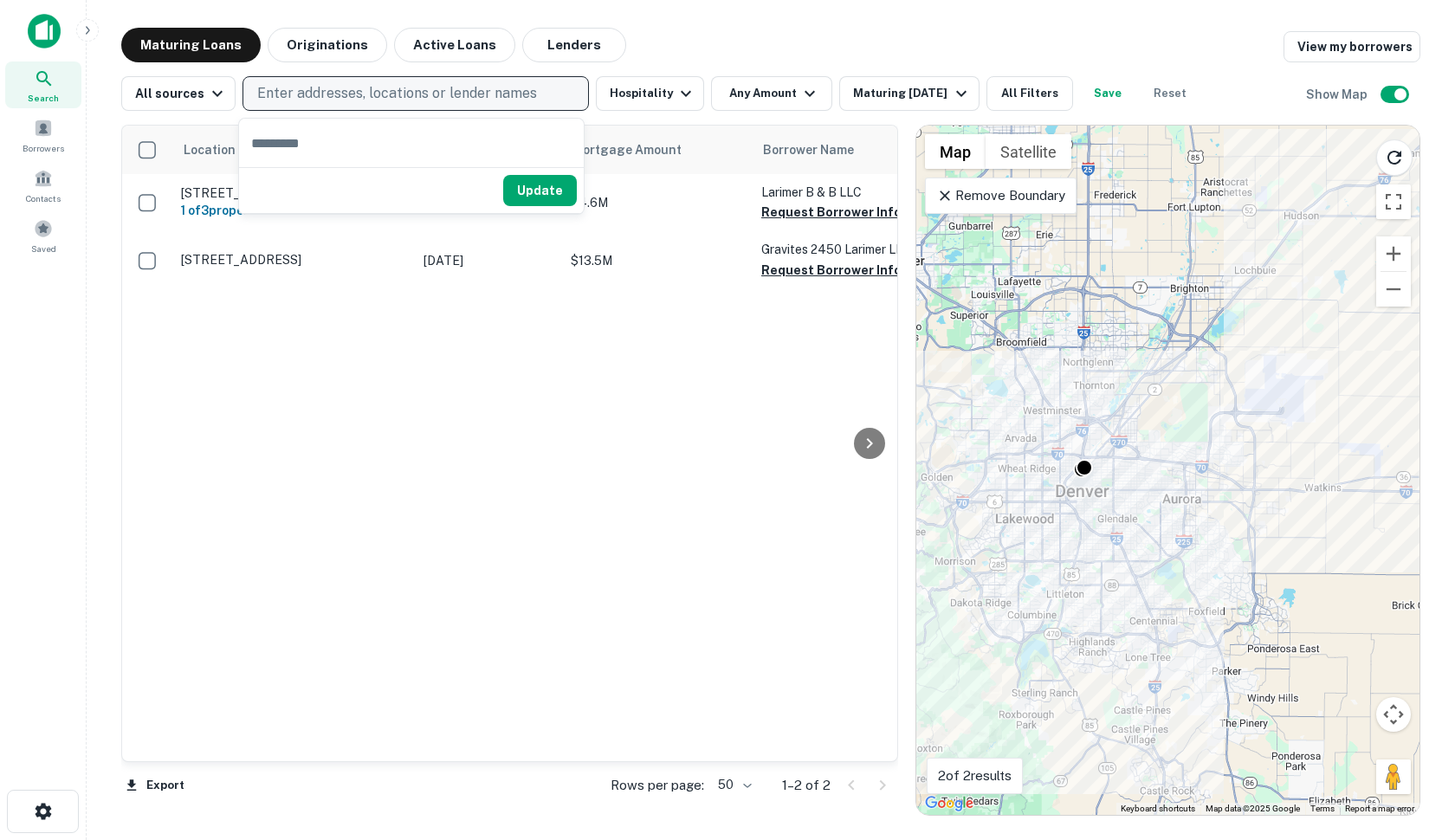
click at [367, 92] on p "Enter addresses, locations or lender names" at bounding box center [397, 93] width 279 height 21
click at [331, 95] on p "Enter addresses, locations or lender names" at bounding box center [397, 93] width 279 height 21
type input "********"
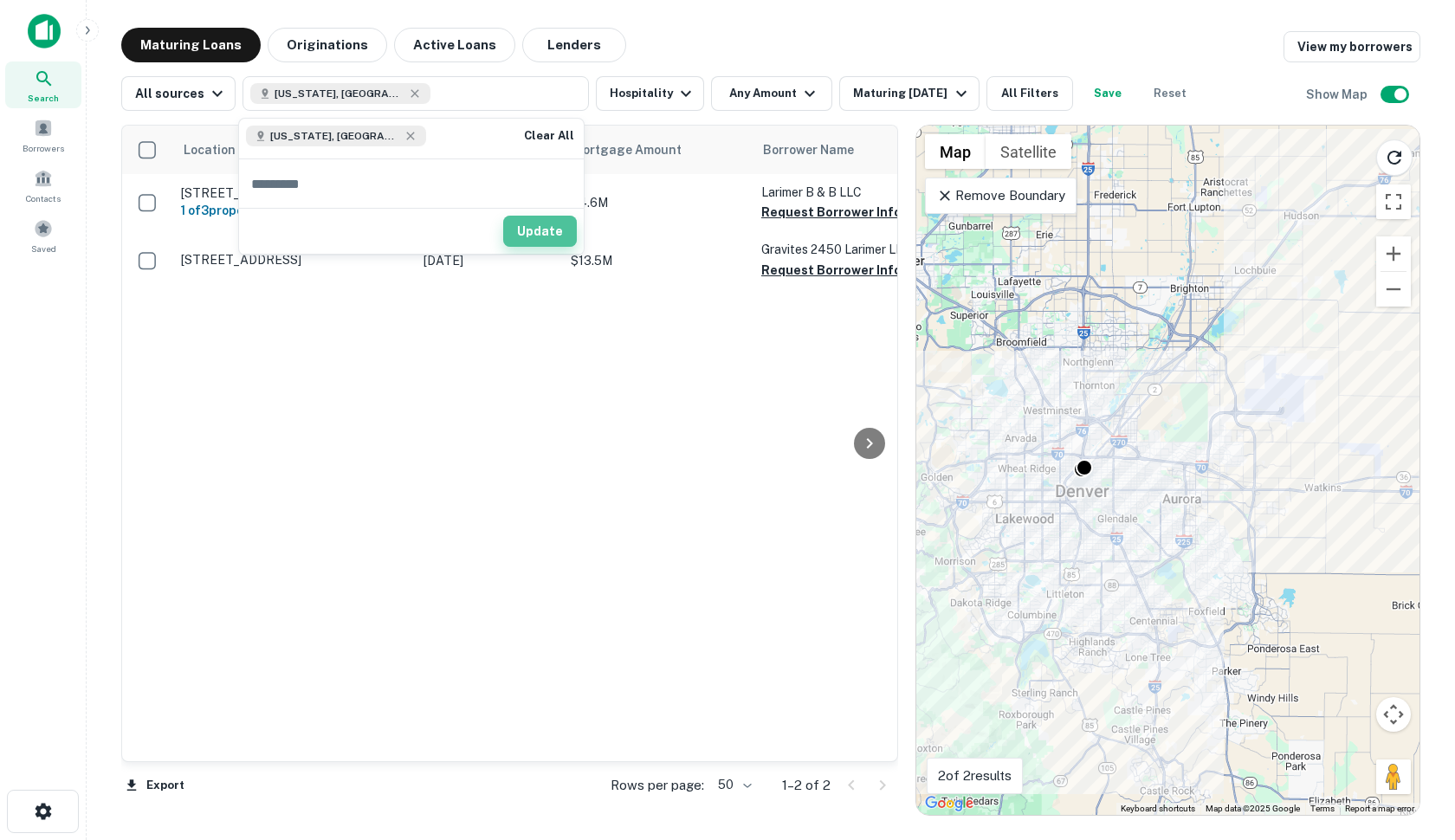
click at [538, 236] on button "Update" at bounding box center [540, 230] width 74 height 31
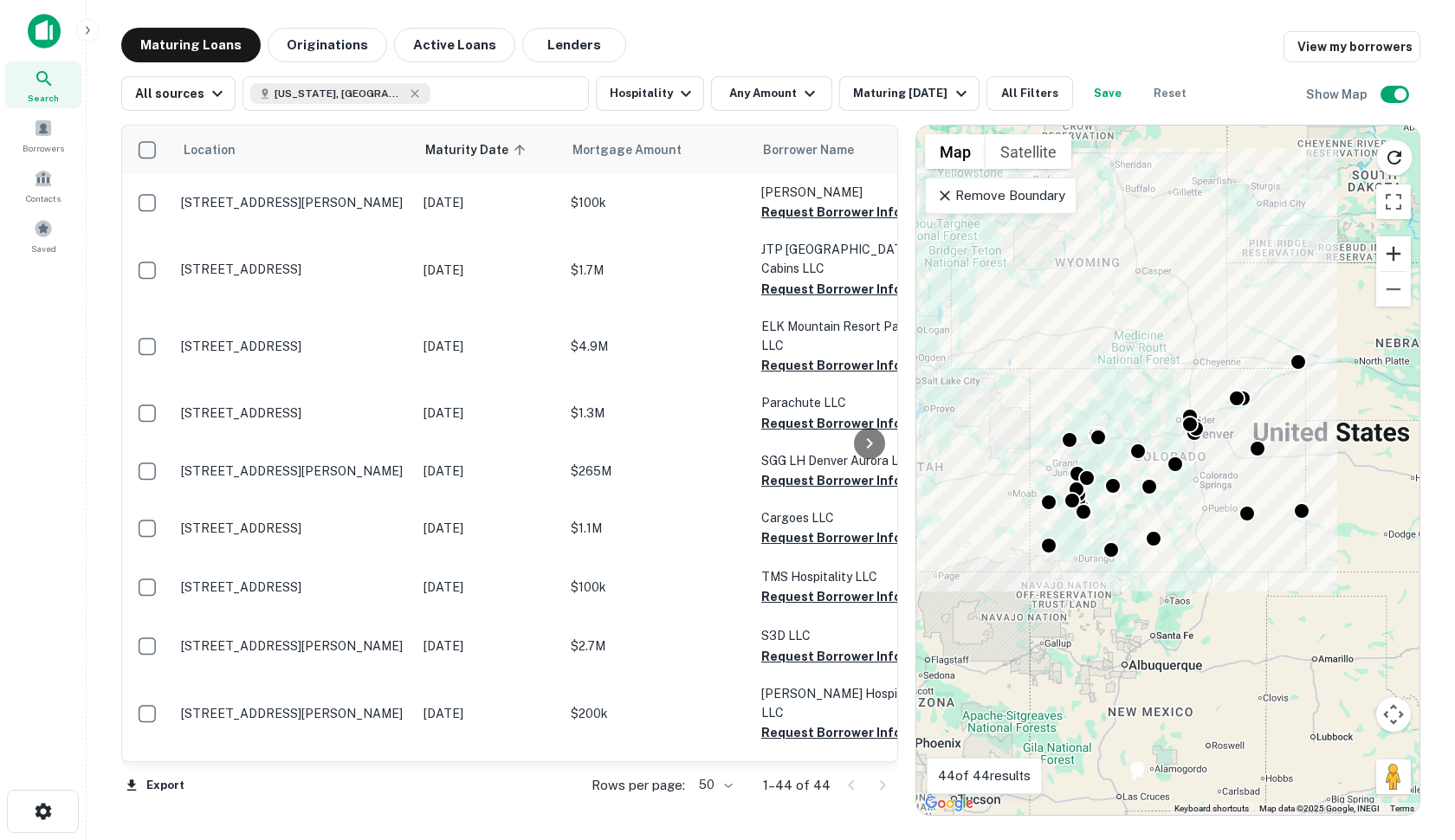
click at [1388, 257] on button "Zoom in" at bounding box center [1393, 253] width 35 height 35
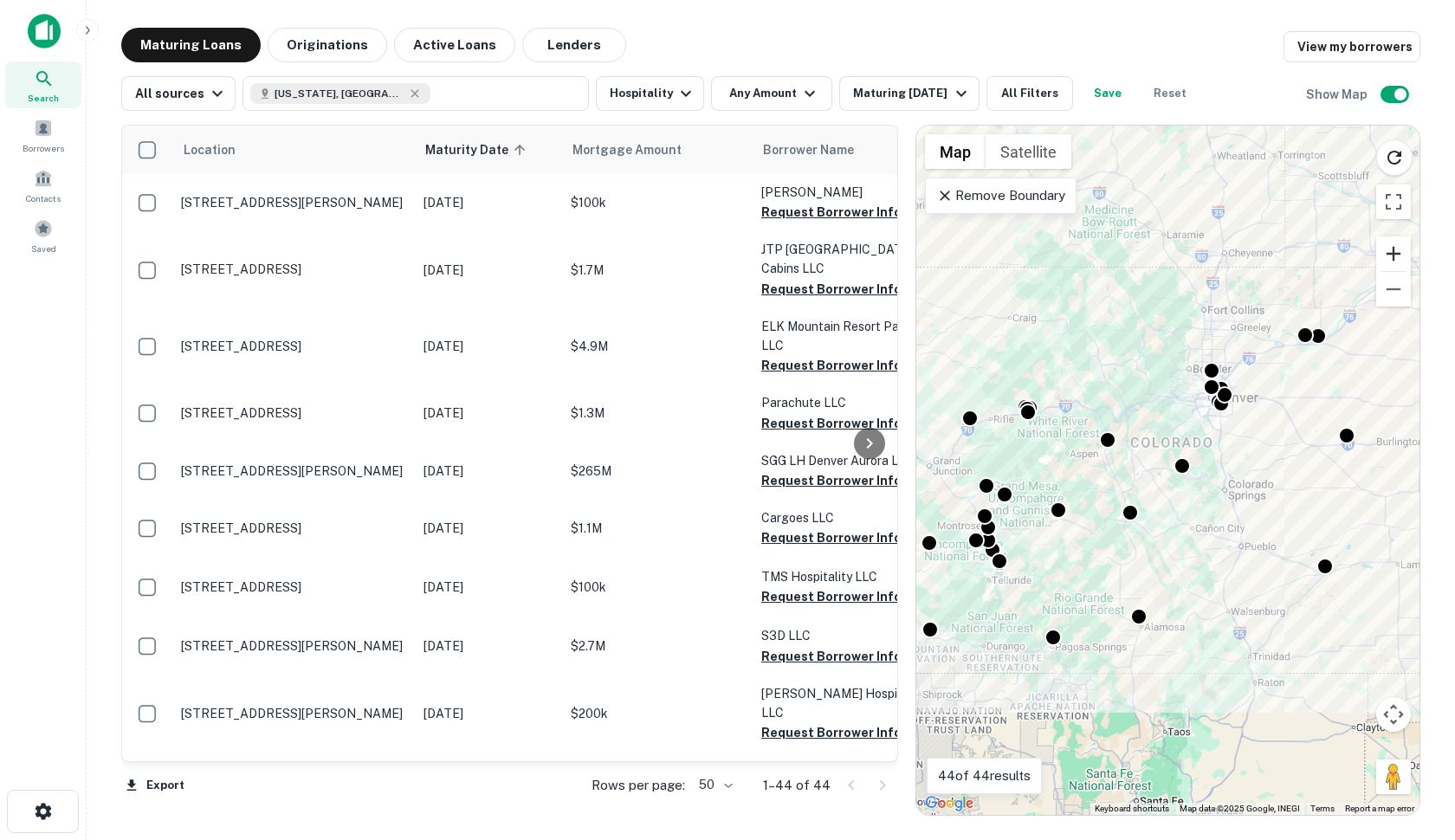
click at [1388, 257] on button "Zoom in" at bounding box center [1393, 253] width 35 height 35
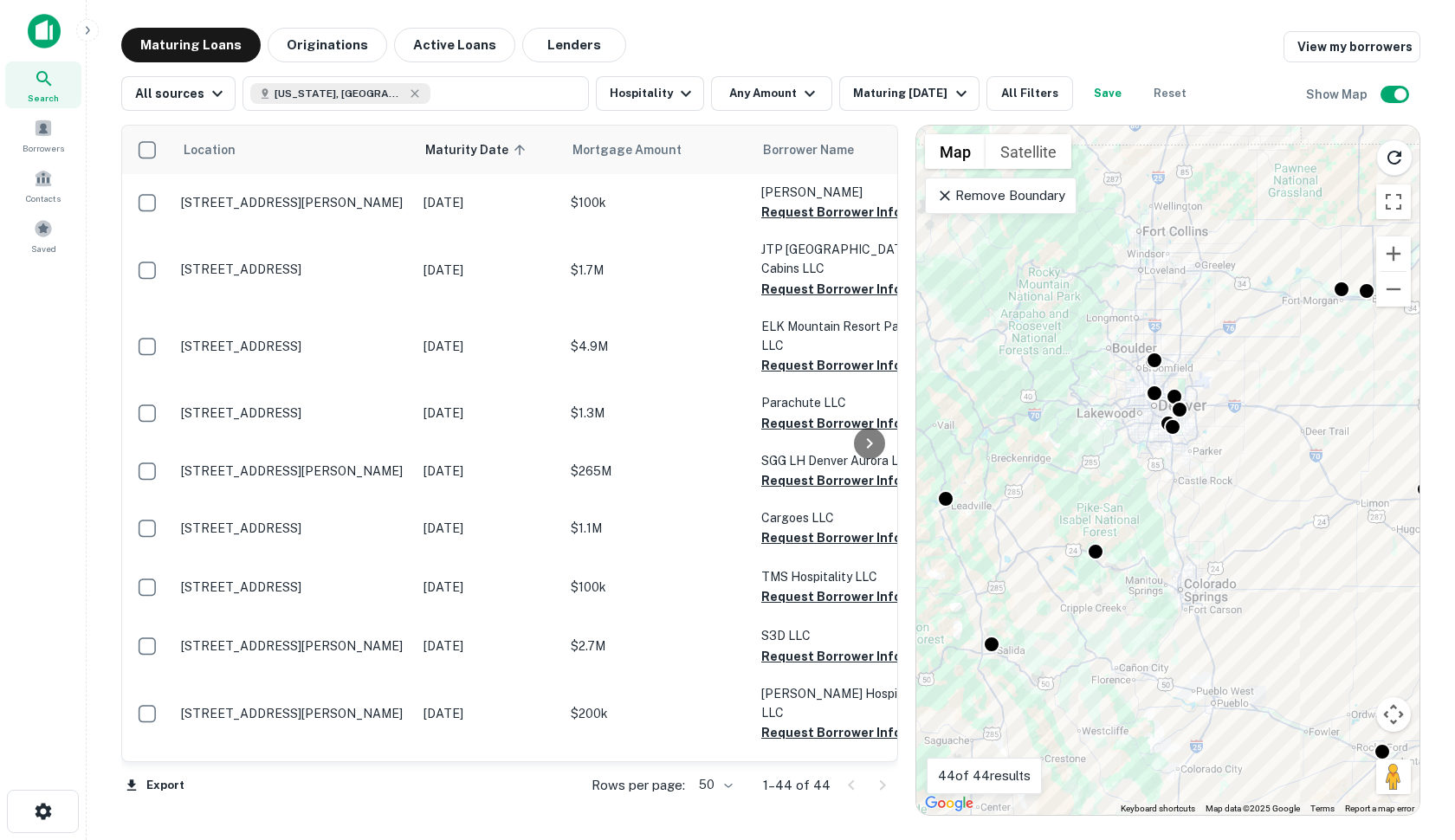
drag, startPoint x: 1119, startPoint y: 511, endPoint x: 1017, endPoint y: 589, distance: 128.4
click at [1015, 590] on div "To activate drag with keyboard, press Alt + Enter. Once in keyboard drag state,…" at bounding box center [1168, 470] width 503 height 689
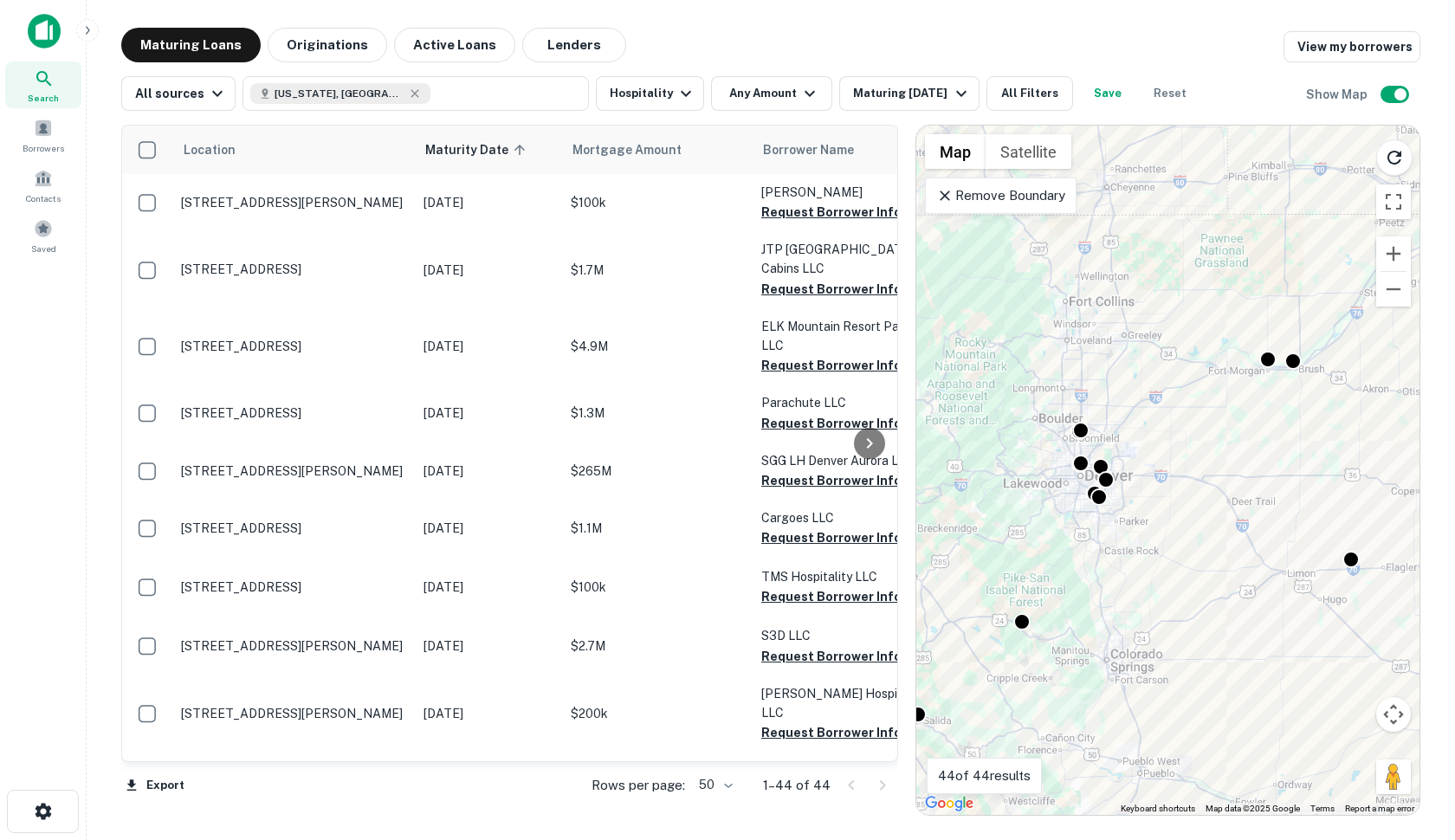
drag, startPoint x: 1111, startPoint y: 468, endPoint x: 1035, endPoint y: 544, distance: 107.5
click at [1035, 544] on div "To activate drag with keyboard, press Alt + Enter. Once in keyboard drag state,…" at bounding box center [1168, 470] width 503 height 689
click at [1399, 251] on button "Zoom in" at bounding box center [1393, 253] width 35 height 35
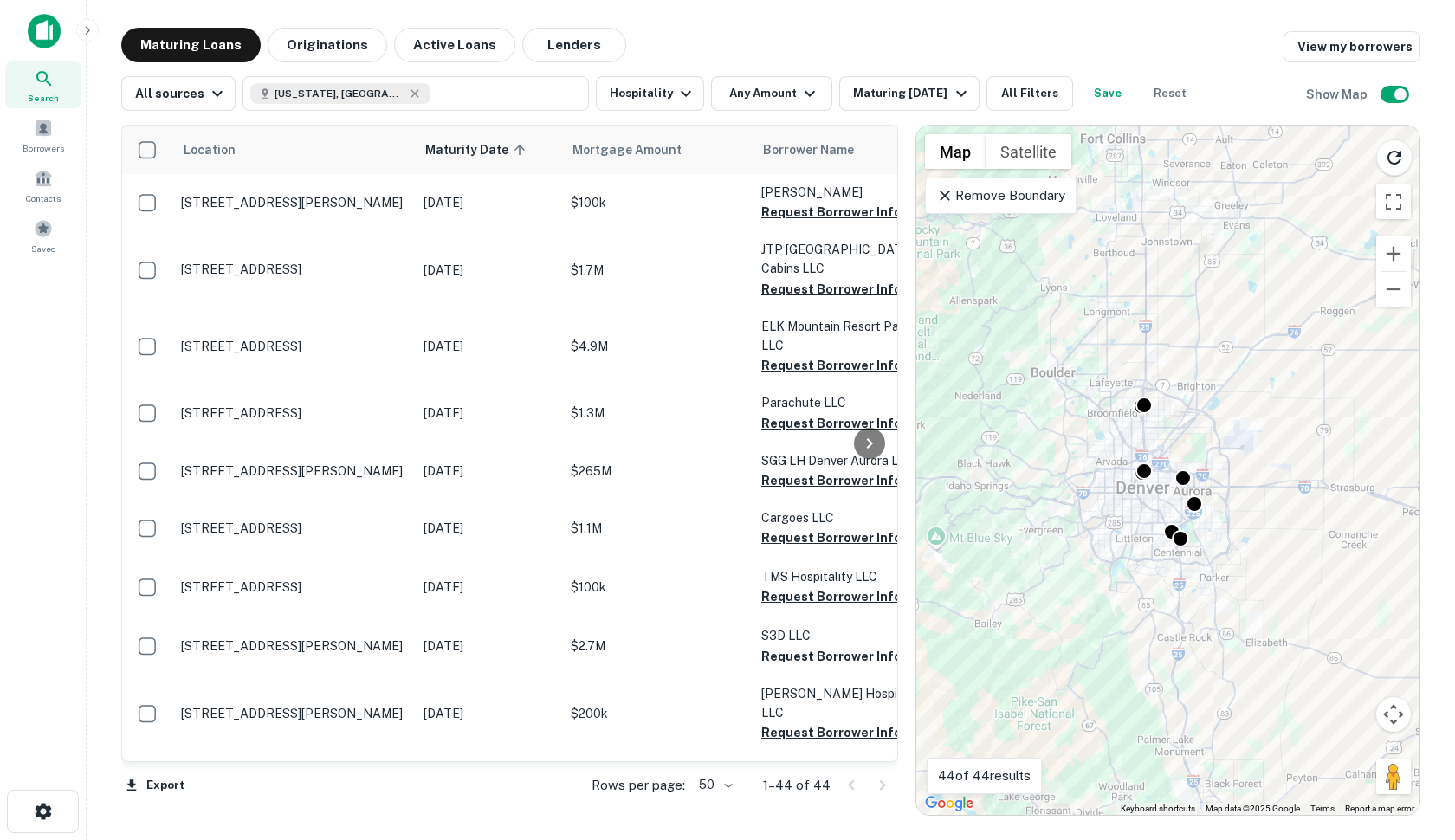
drag, startPoint x: 1106, startPoint y: 453, endPoint x: 1254, endPoint y: 455, distance: 148.0
click at [1254, 455] on div "To activate drag with keyboard, press Alt + Enter. Once in keyboard drag state,…" at bounding box center [1168, 470] width 503 height 689
click at [1399, 246] on button "Zoom in" at bounding box center [1393, 253] width 35 height 35
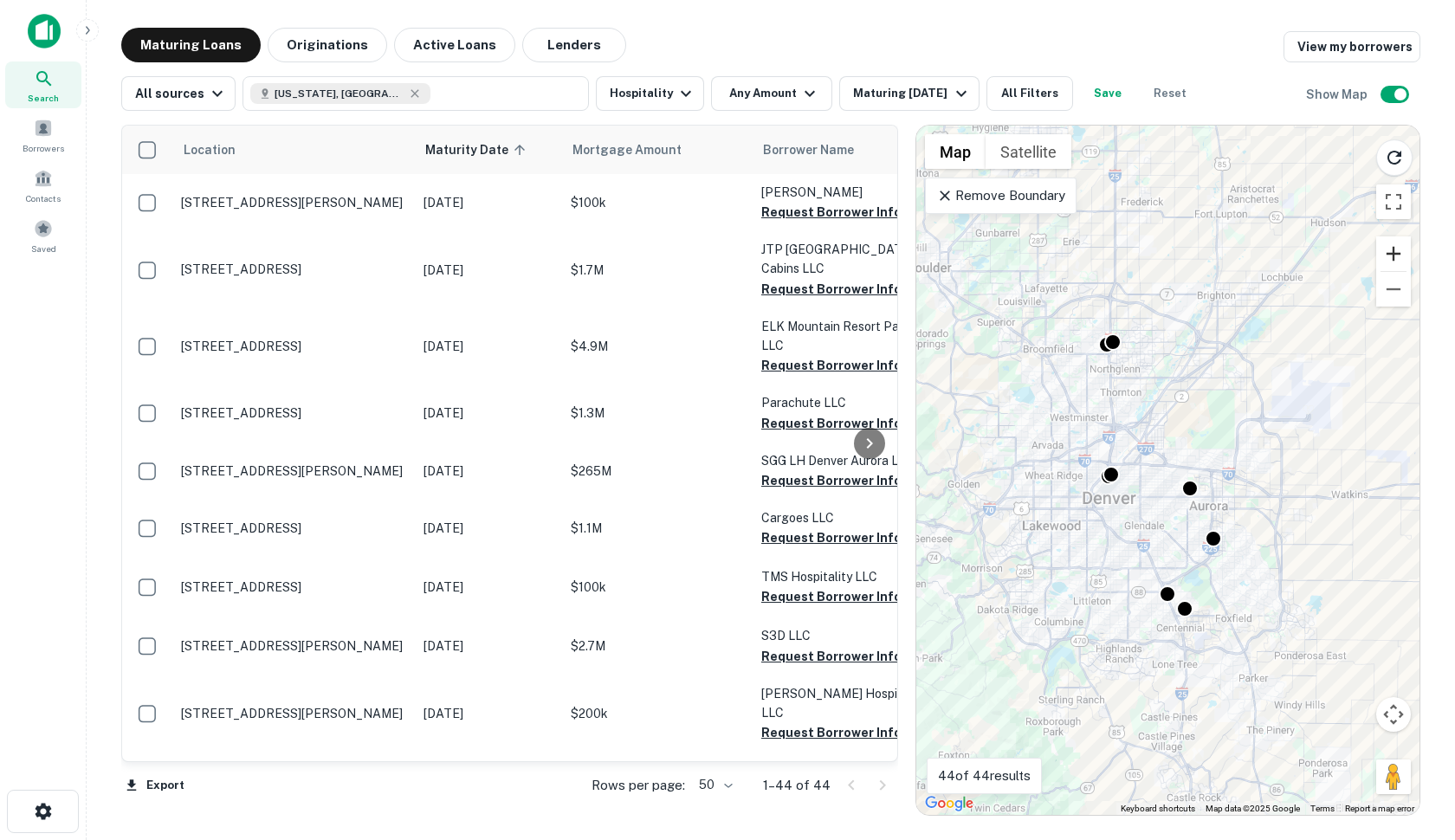
click at [1399, 246] on button "Zoom in" at bounding box center [1393, 253] width 35 height 35
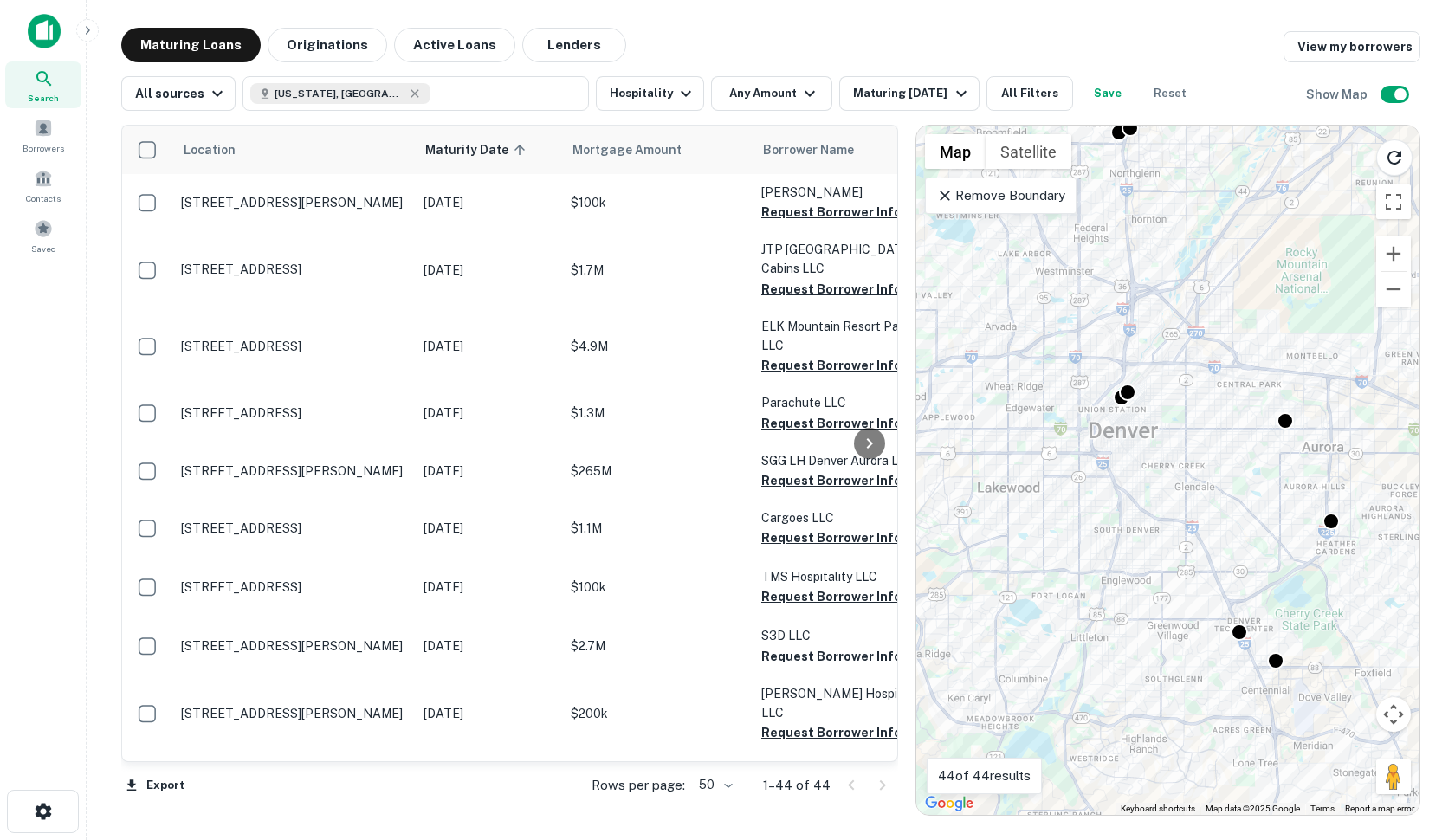
drag, startPoint x: 1001, startPoint y: 294, endPoint x: 1075, endPoint y: 200, distance: 119.6
click at [1075, 200] on div "To activate drag with keyboard, press Alt + Enter. Once in keyboard drag state,…" at bounding box center [1168, 470] width 503 height 689
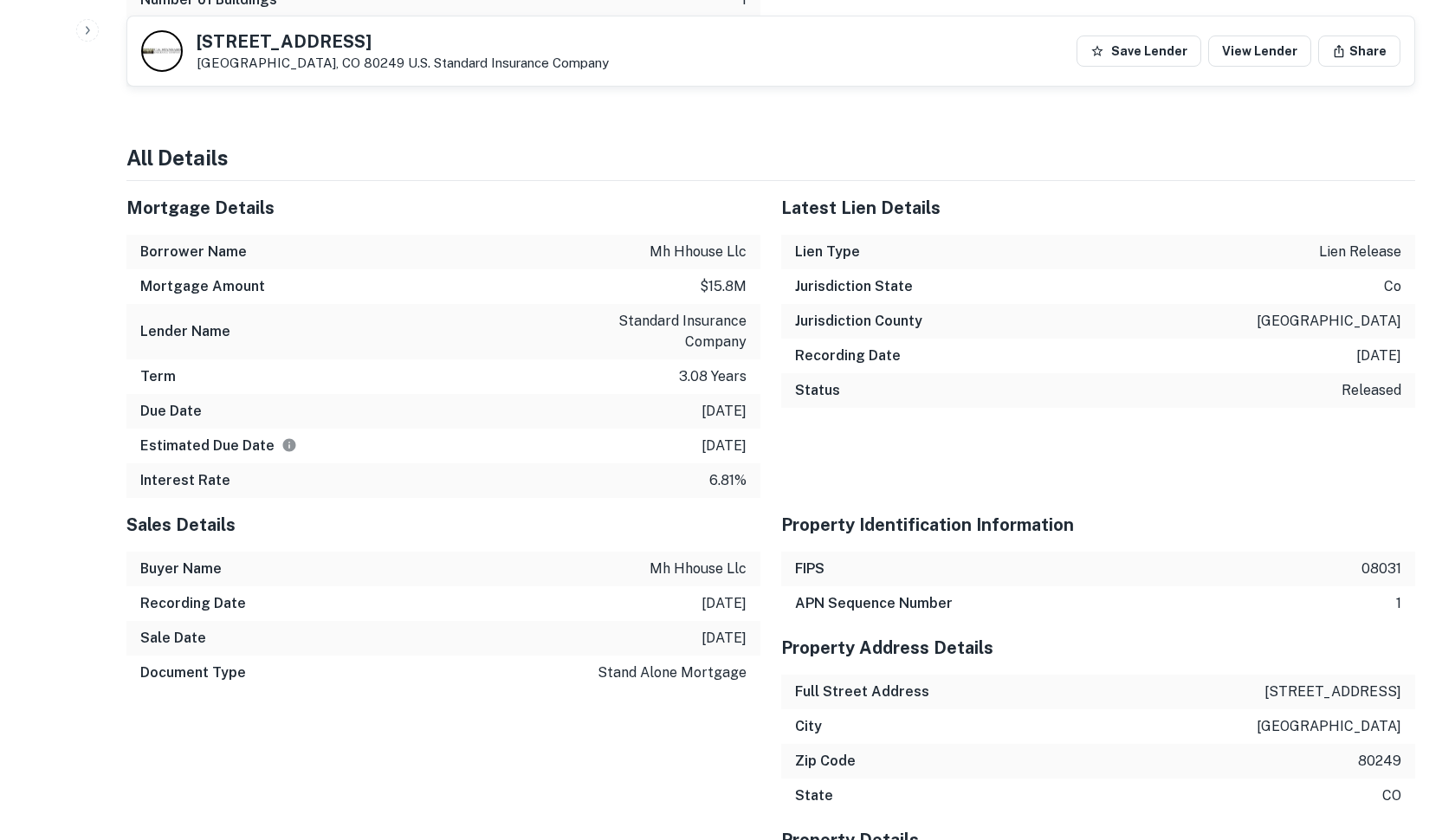
scroll to position [973, 0]
